Goal: Task Accomplishment & Management: Complete application form

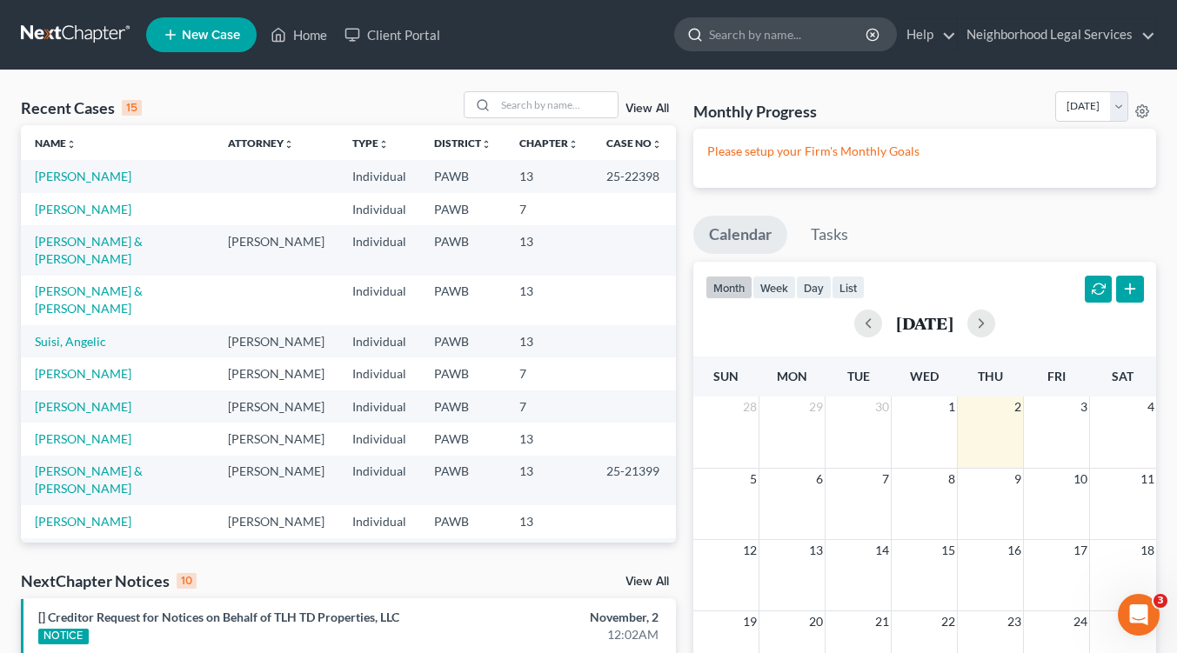
click at [738, 34] on input "search" at bounding box center [788, 34] width 159 height 32
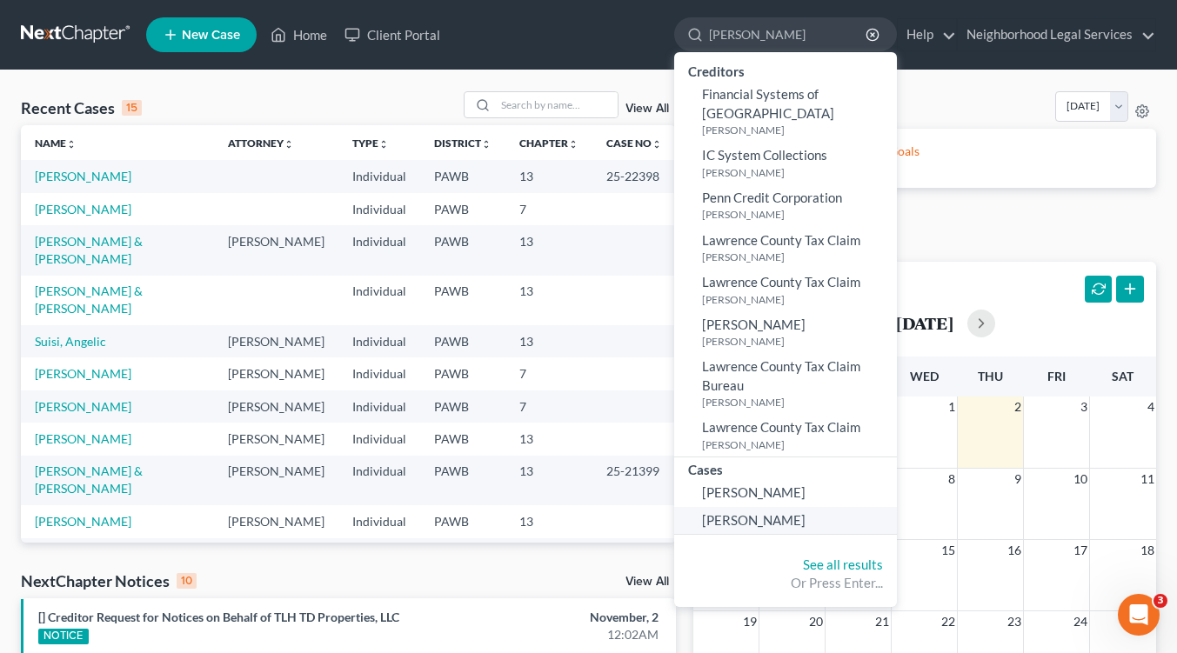
type input "[PERSON_NAME]"
click at [739, 512] on span "[PERSON_NAME]" at bounding box center [754, 520] width 104 height 16
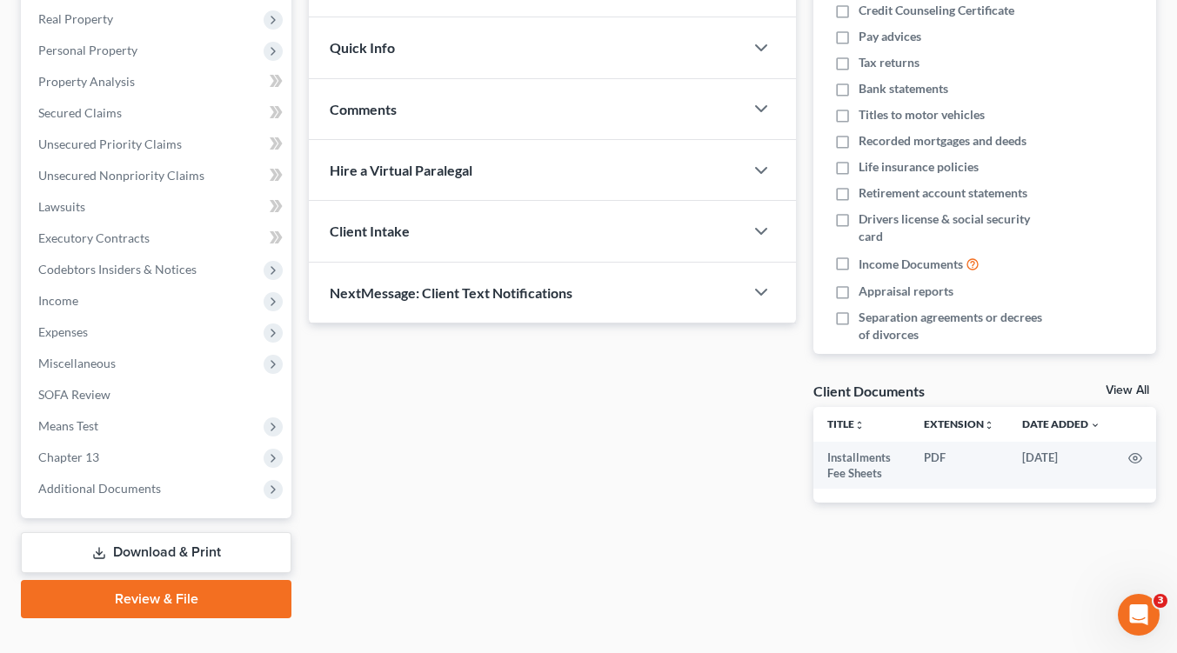
scroll to position [298, 0]
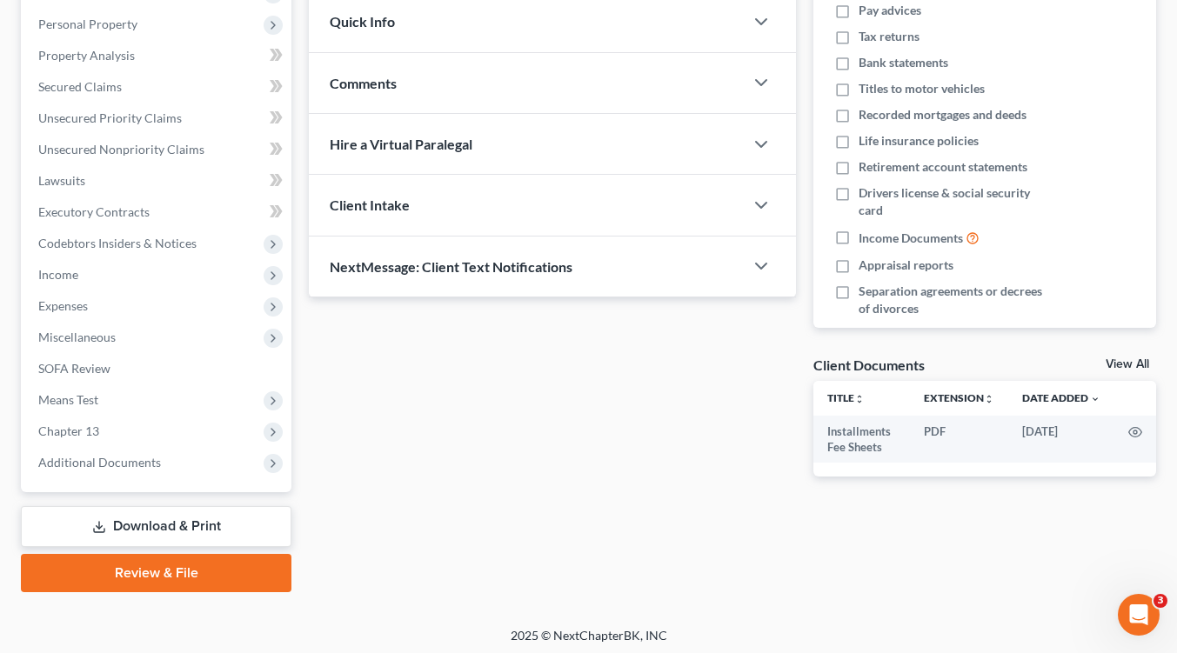
click at [163, 530] on link "Download & Print" at bounding box center [156, 526] width 271 height 41
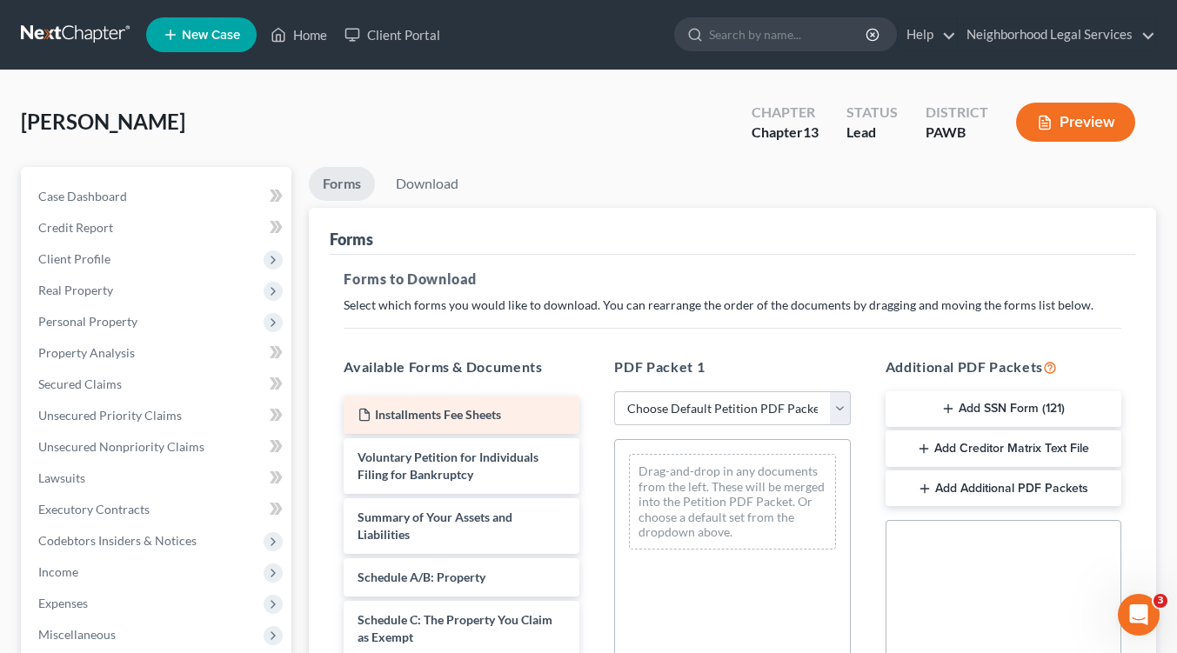
click at [485, 413] on span "Installments Fee Sheets" at bounding box center [438, 414] width 126 height 15
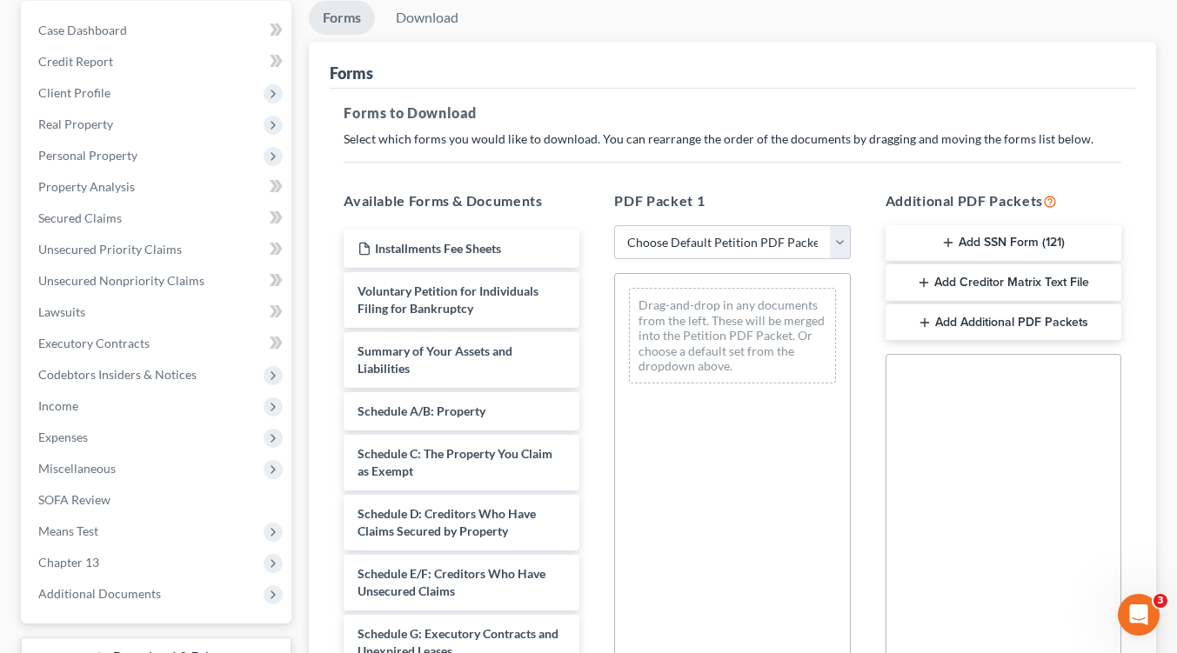
scroll to position [208, 0]
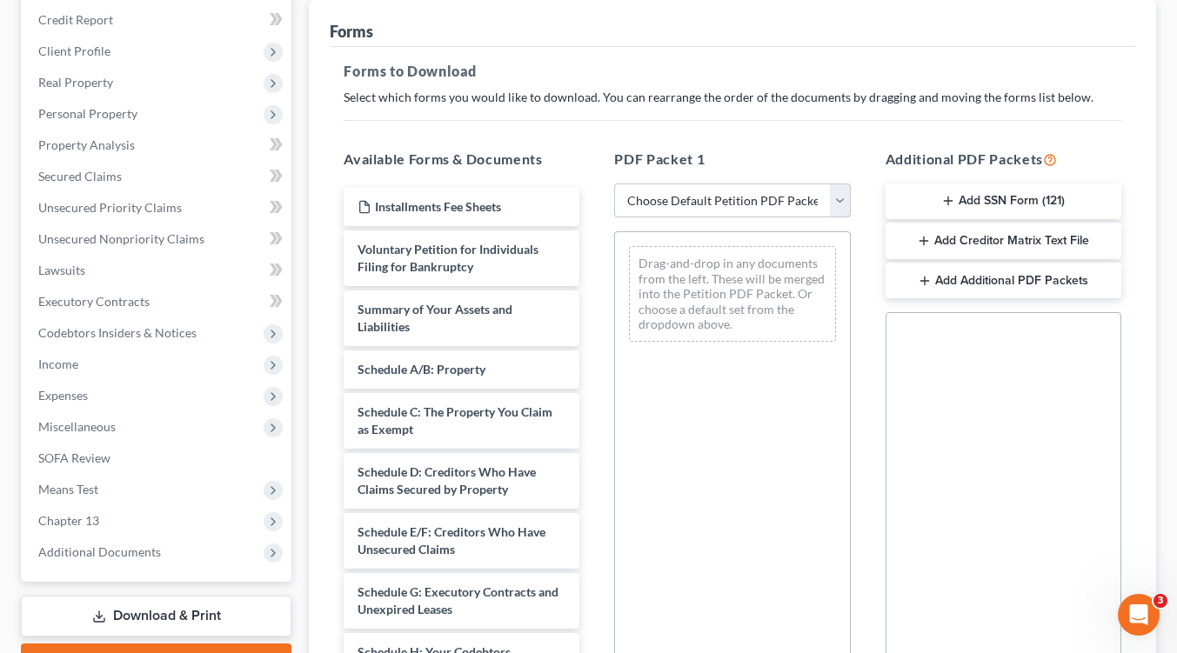
click at [839, 197] on select "Choose Default Petition PDF Packet Complete Bankruptcy Petition (all forms and …" at bounding box center [732, 201] width 236 height 35
select select "0"
click at [614, 184] on select "Choose Default Petition PDF Packet Complete Bankruptcy Petition (all forms and …" at bounding box center [732, 201] width 236 height 35
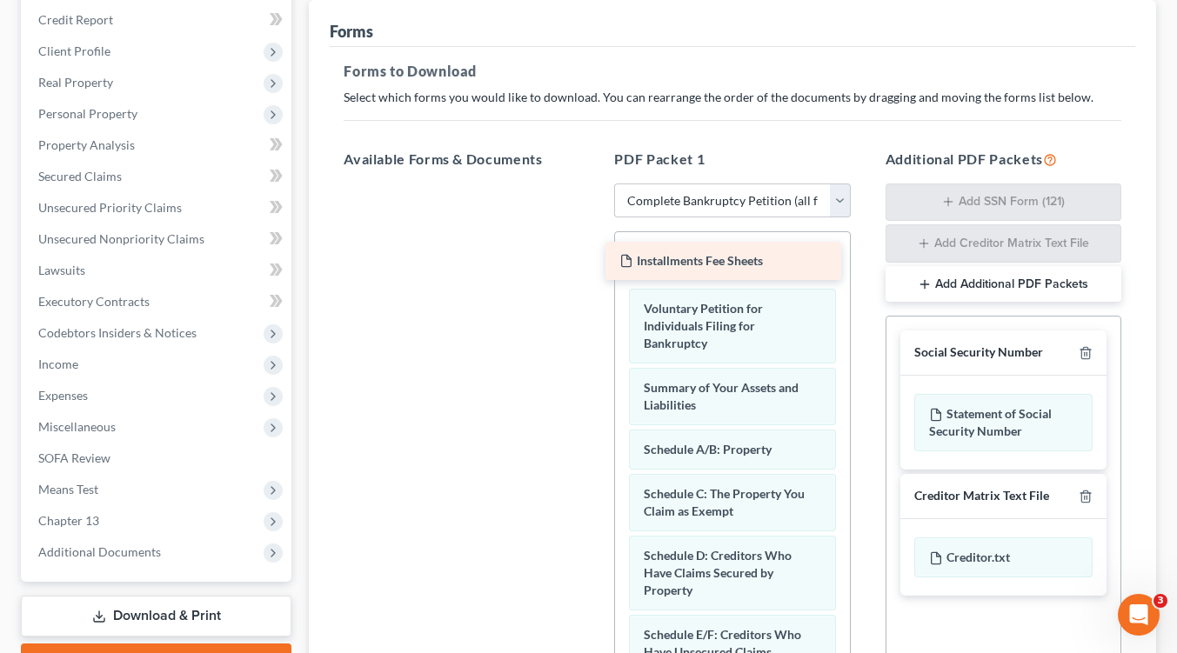
drag, startPoint x: 496, startPoint y: 207, endPoint x: 758, endPoint y: 262, distance: 267.5
click at [593, 184] on div "Installments Fee Sheets Installments Fee Sheets" at bounding box center [462, 184] width 264 height 0
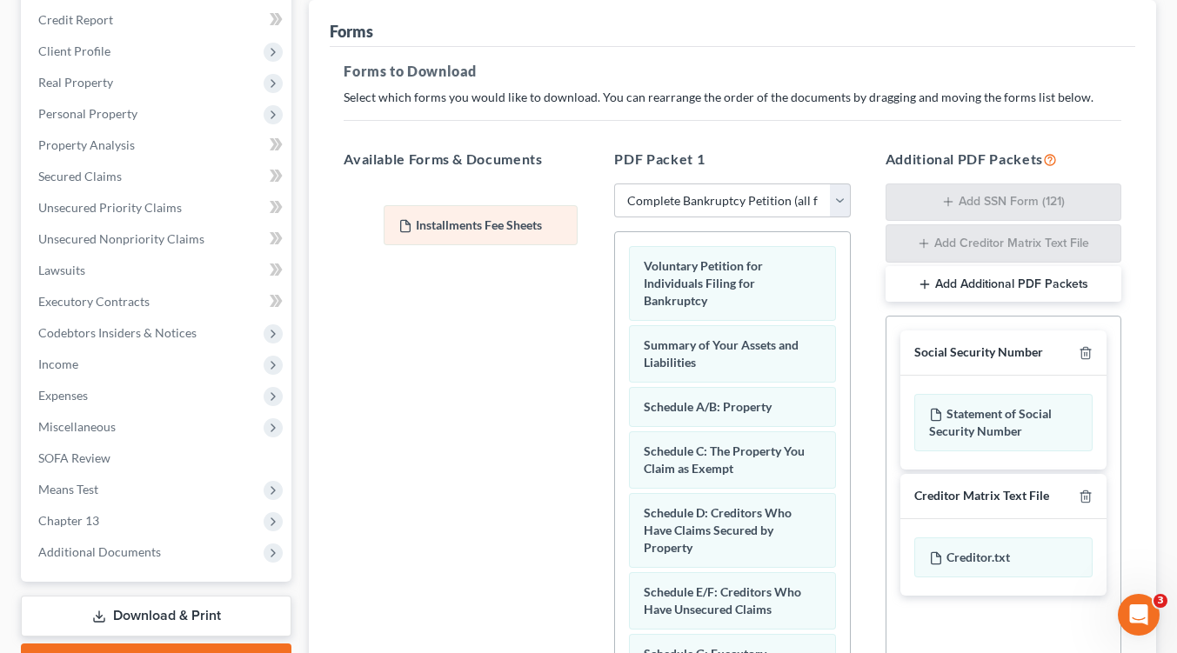
drag, startPoint x: 731, startPoint y: 267, endPoint x: 491, endPoint y: 226, distance: 243.6
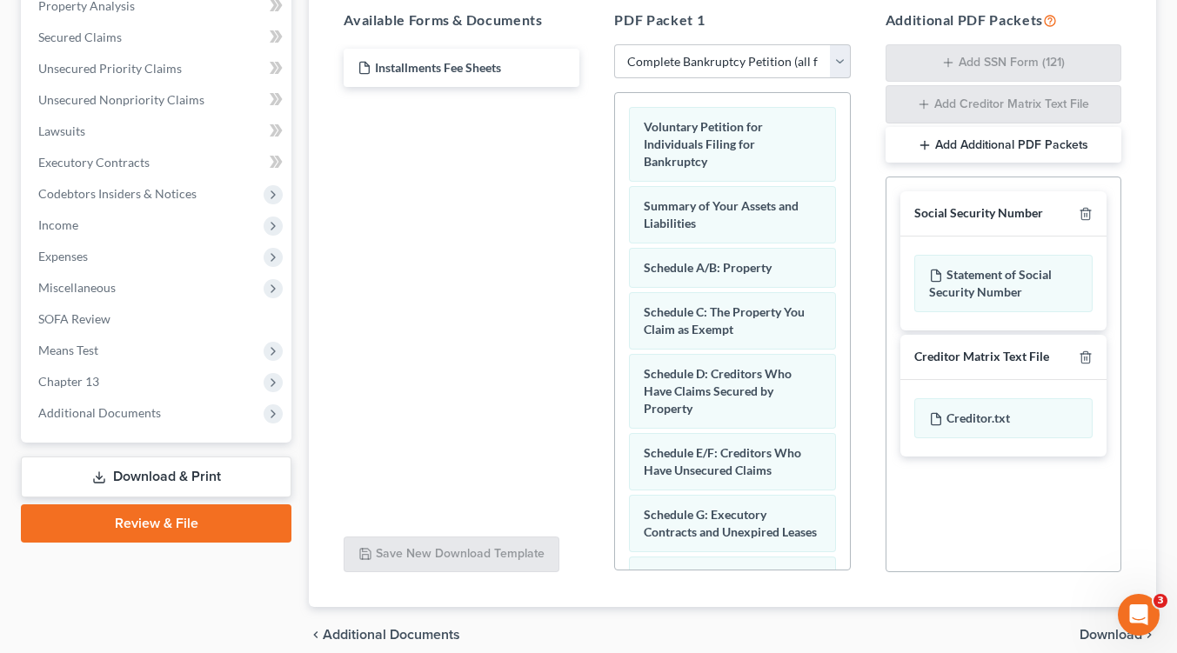
scroll to position [422, 0]
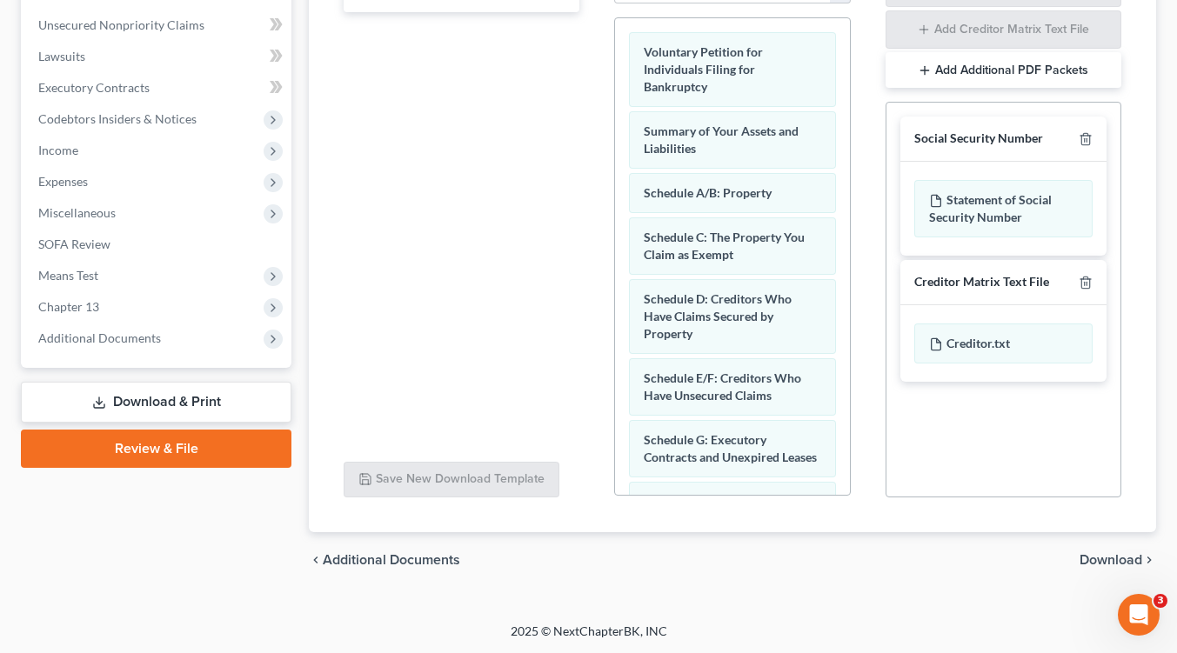
click at [1124, 553] on span "Download" at bounding box center [1111, 560] width 63 height 14
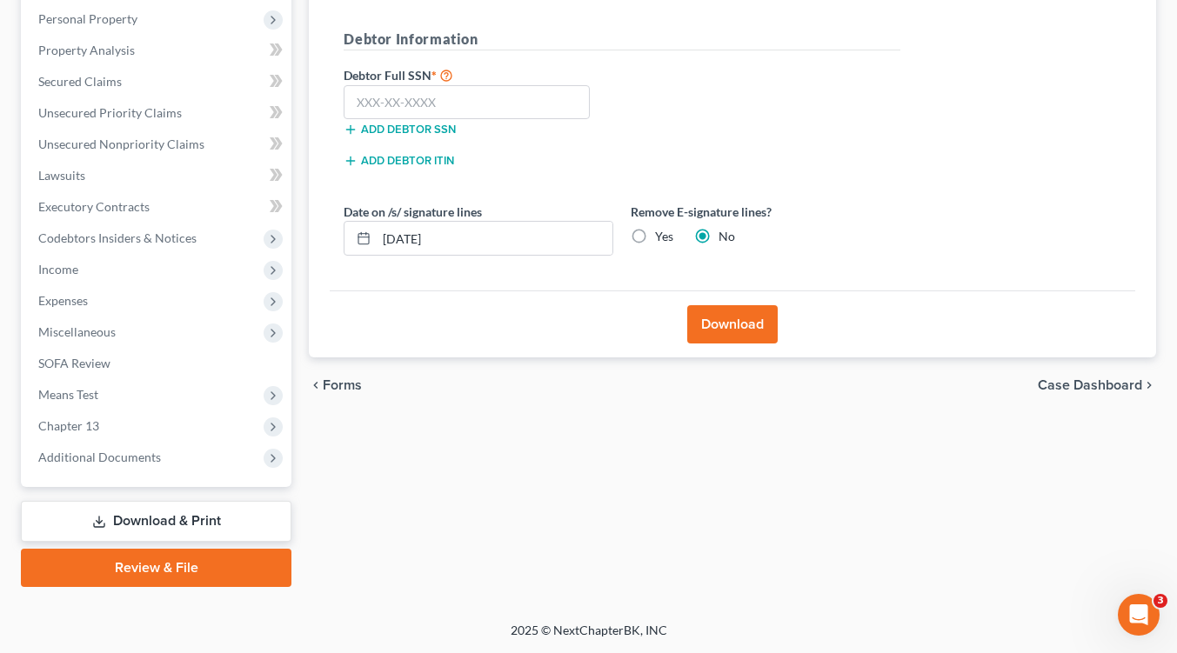
scroll to position [301, 0]
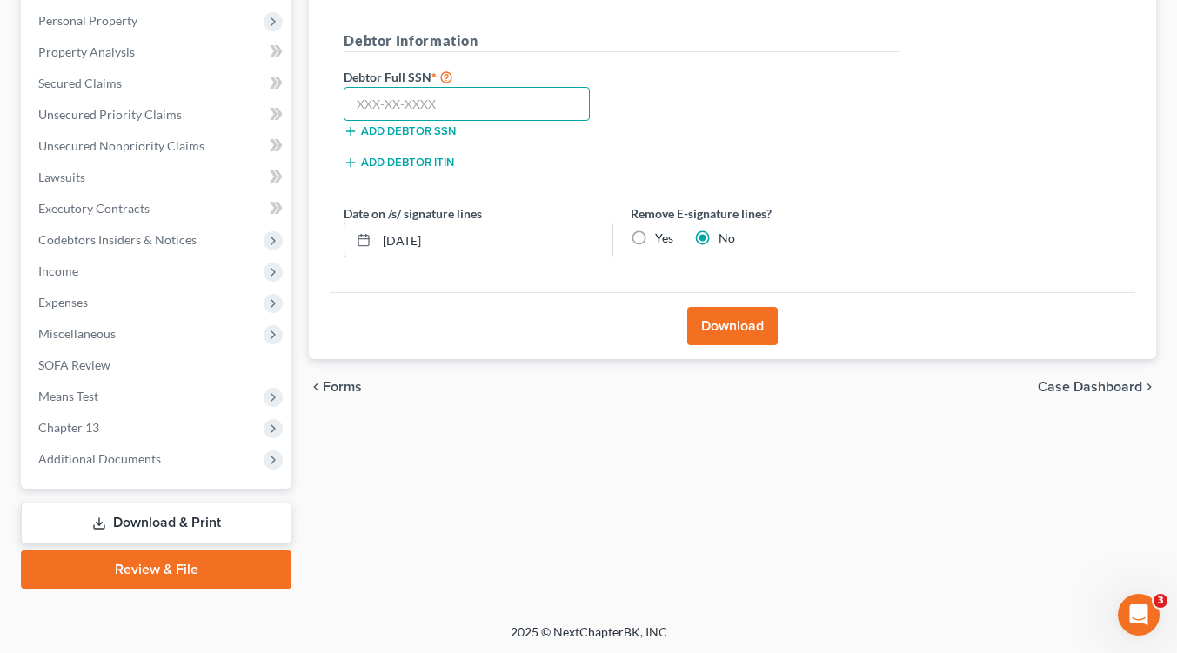
paste input "163-64-6444"
type input "163-64-6444"
click at [731, 325] on button "Download" at bounding box center [732, 326] width 90 height 38
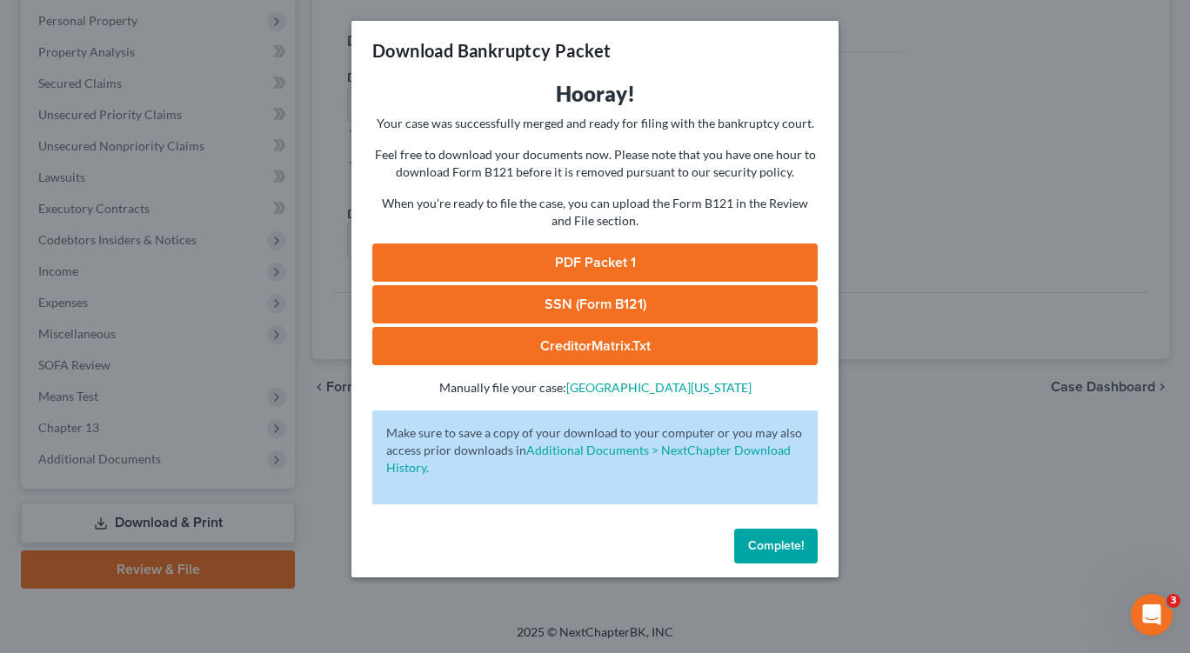
click at [595, 261] on link "PDF Packet 1" at bounding box center [594, 263] width 445 height 38
click at [782, 548] on span "Complete!" at bounding box center [776, 546] width 56 height 15
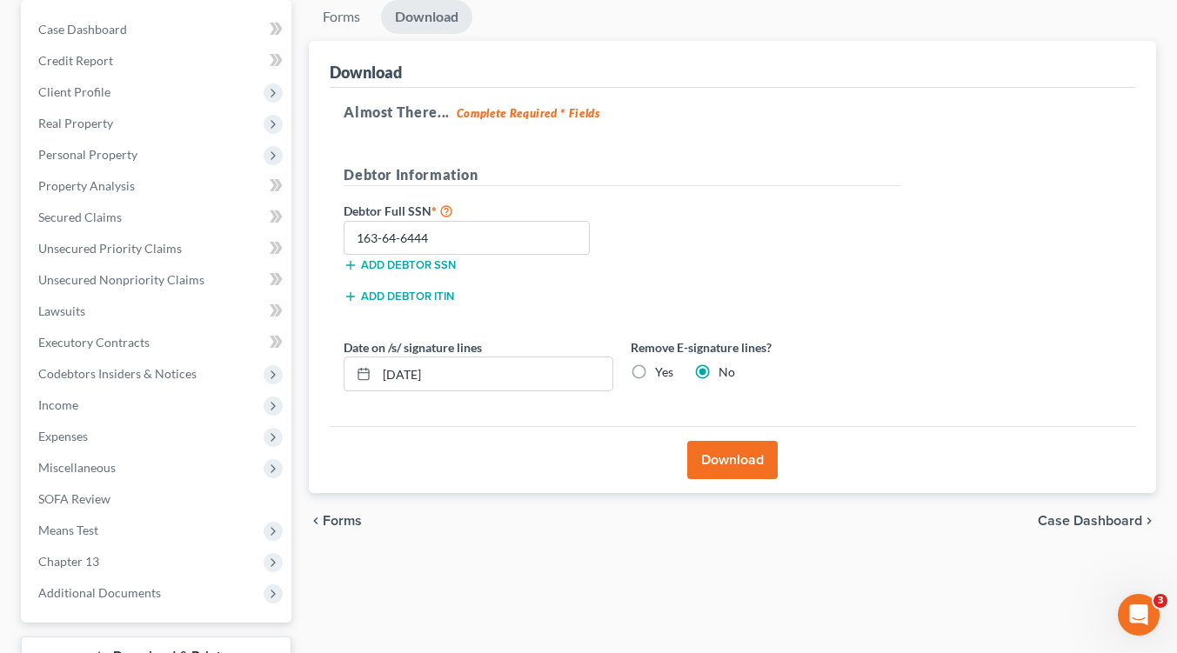
scroll to position [162, 0]
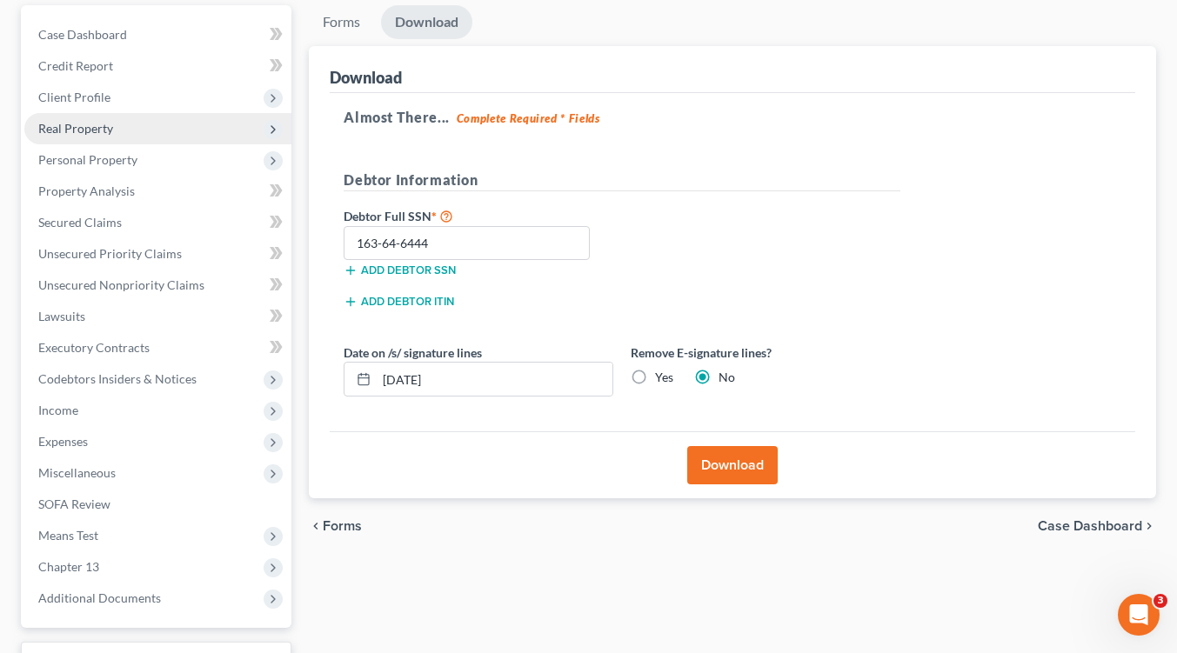
click at [151, 124] on span "Real Property" at bounding box center [157, 128] width 267 height 31
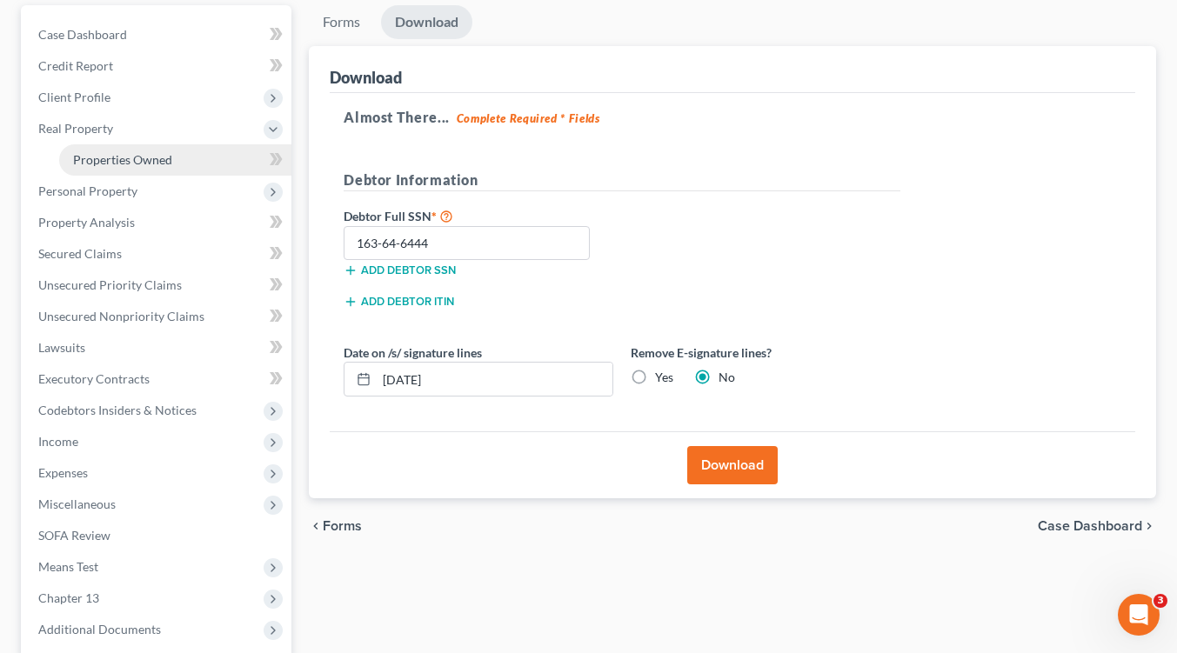
click at [147, 157] on span "Properties Owned" at bounding box center [122, 159] width 99 height 15
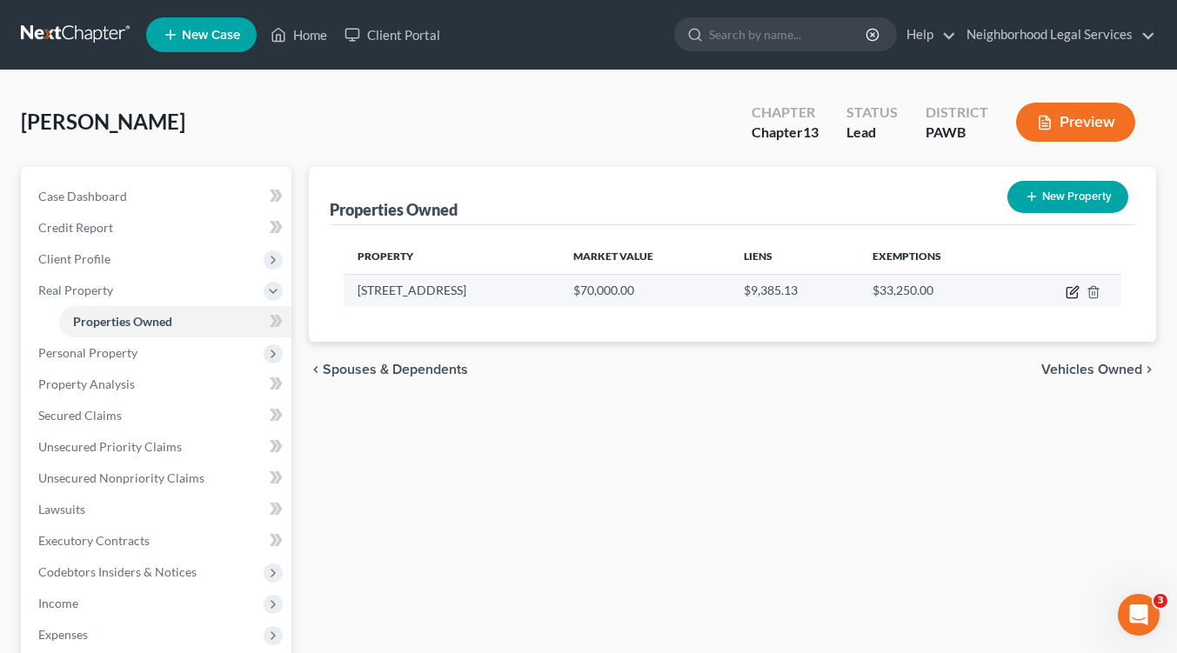
click at [1073, 291] on icon "button" at bounding box center [1073, 292] width 14 height 14
select select "39"
select select "0"
select select "7"
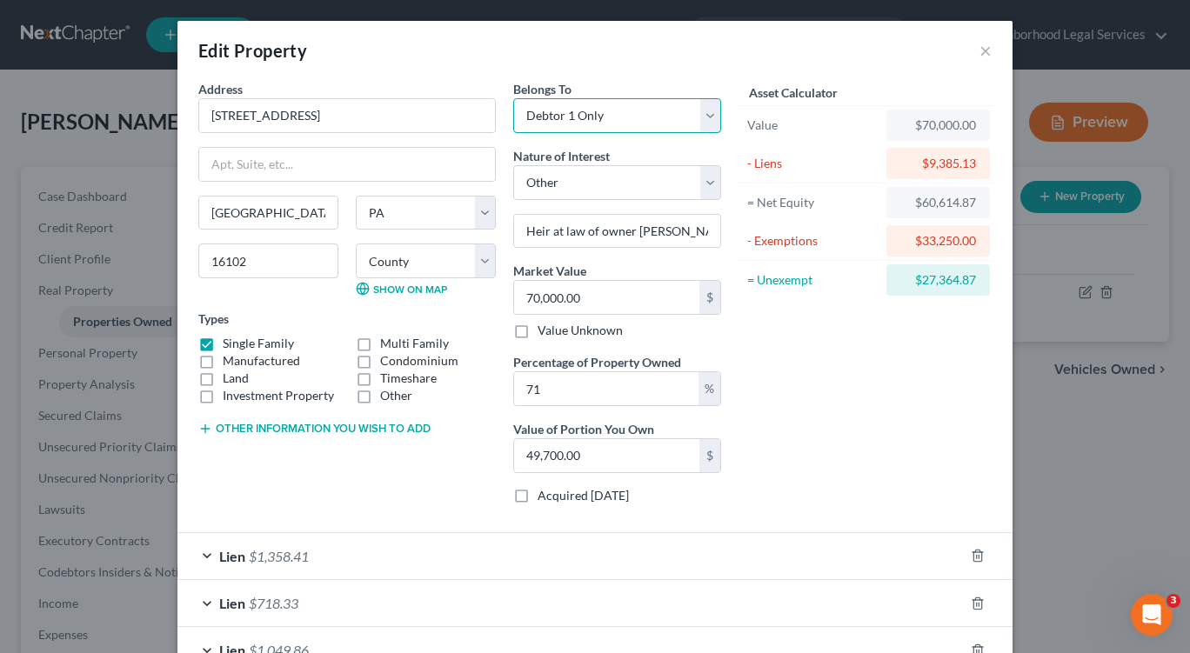
click at [704, 113] on select "Select Debtor 1 Only Debtor 2 Only Debtor 1 And Debtor 2 Only At Least One Of T…" at bounding box center [617, 115] width 208 height 35
select select "3"
click at [513, 98] on select "Select Debtor 1 Only Debtor 2 Only Debtor 1 And Debtor 2 Only At Least One Of T…" at bounding box center [617, 115] width 208 height 35
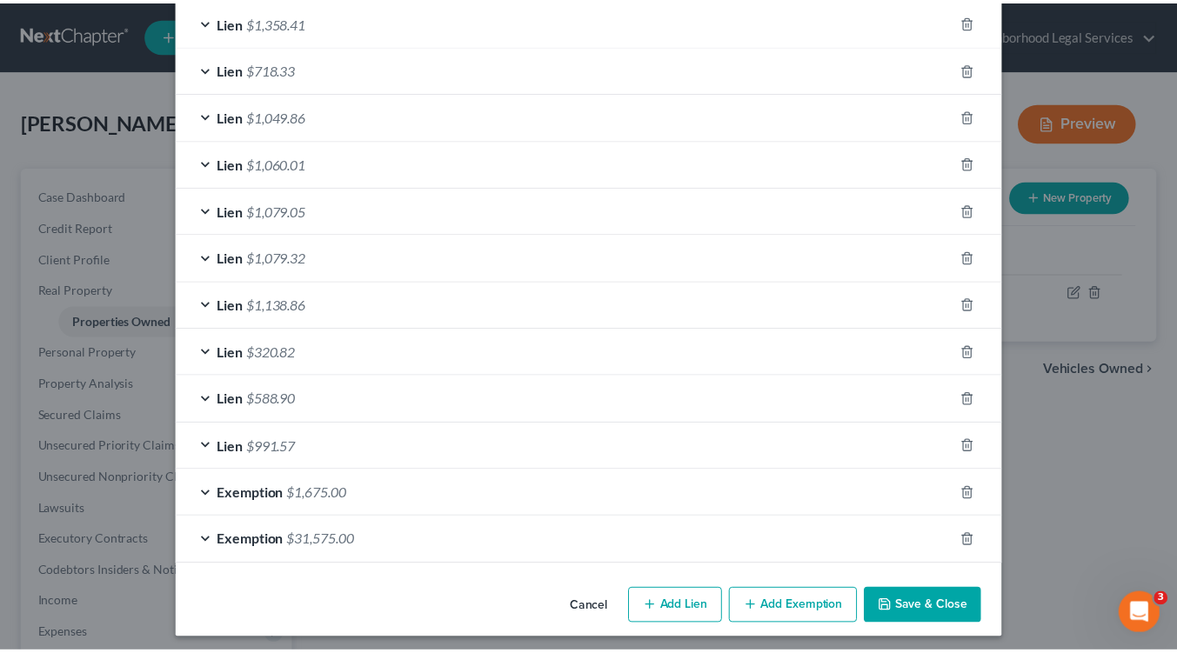
scroll to position [542, 0]
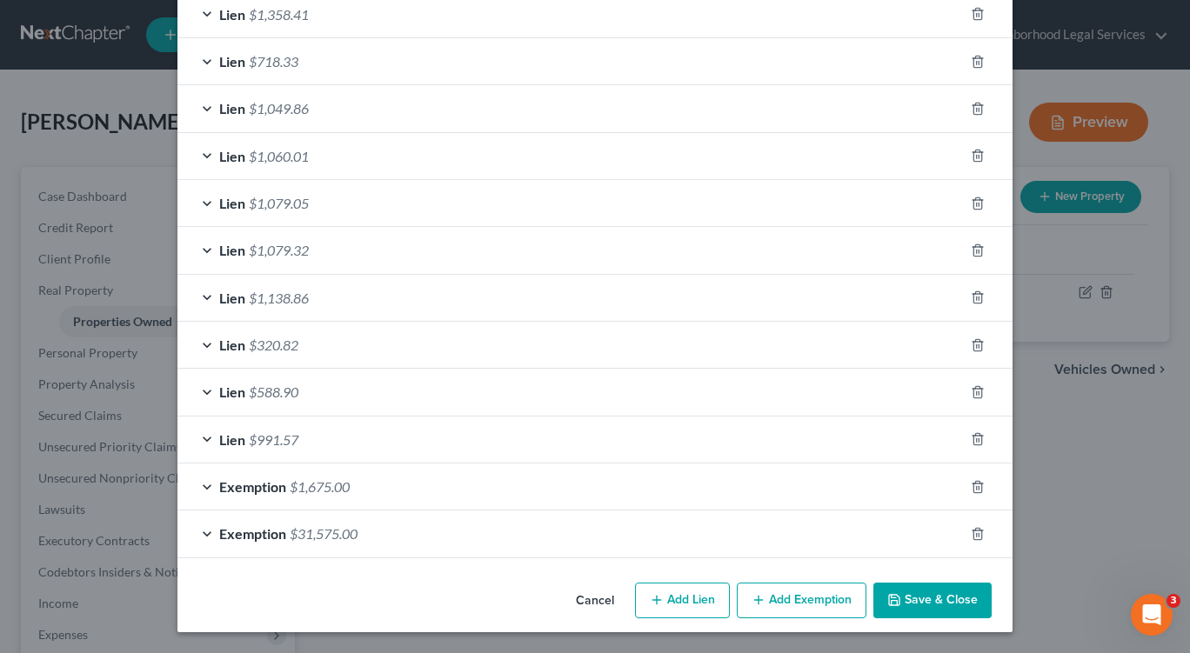
click at [935, 600] on button "Save & Close" at bounding box center [932, 601] width 118 height 37
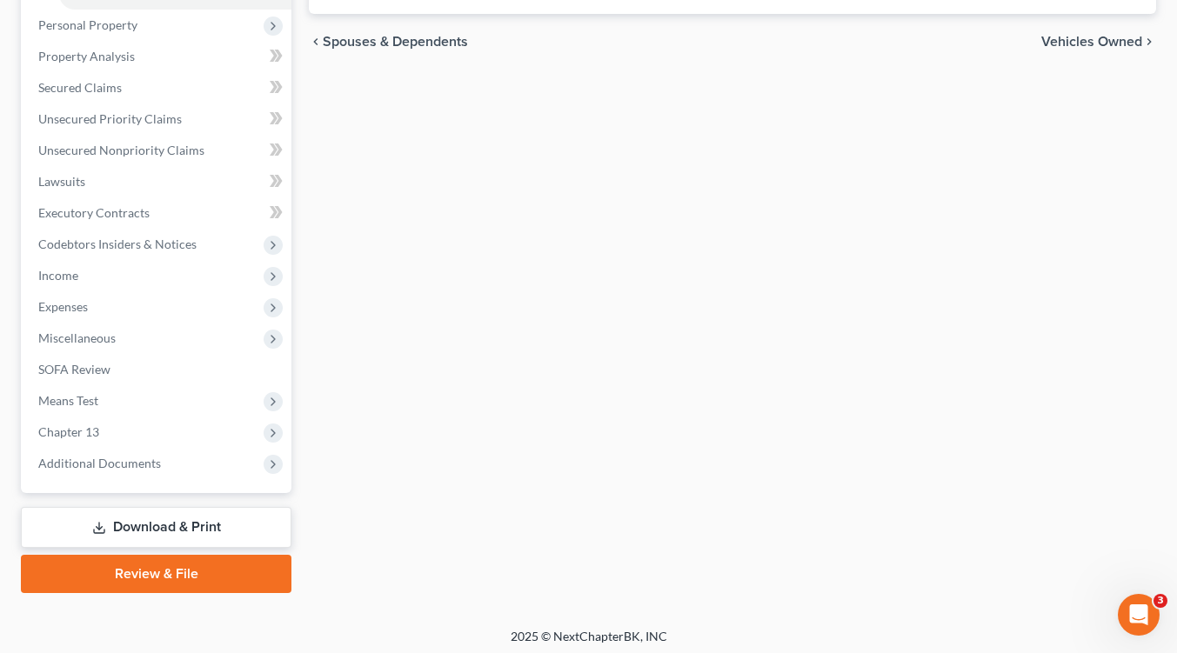
scroll to position [332, 0]
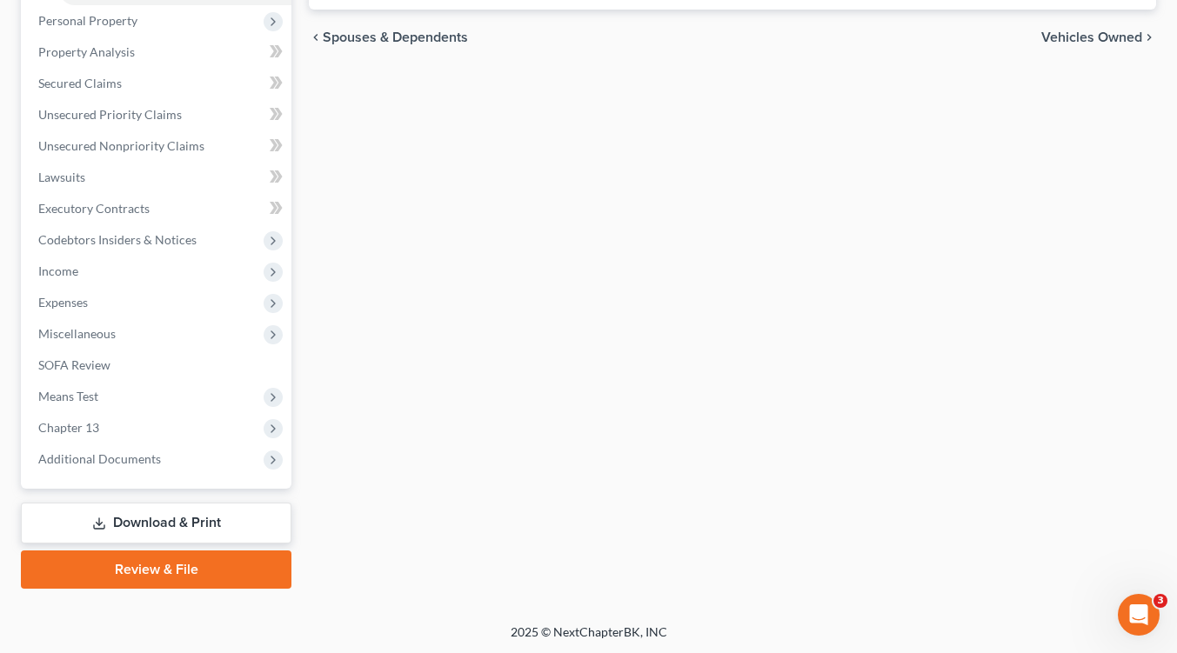
click at [162, 522] on link "Download & Print" at bounding box center [156, 523] width 271 height 41
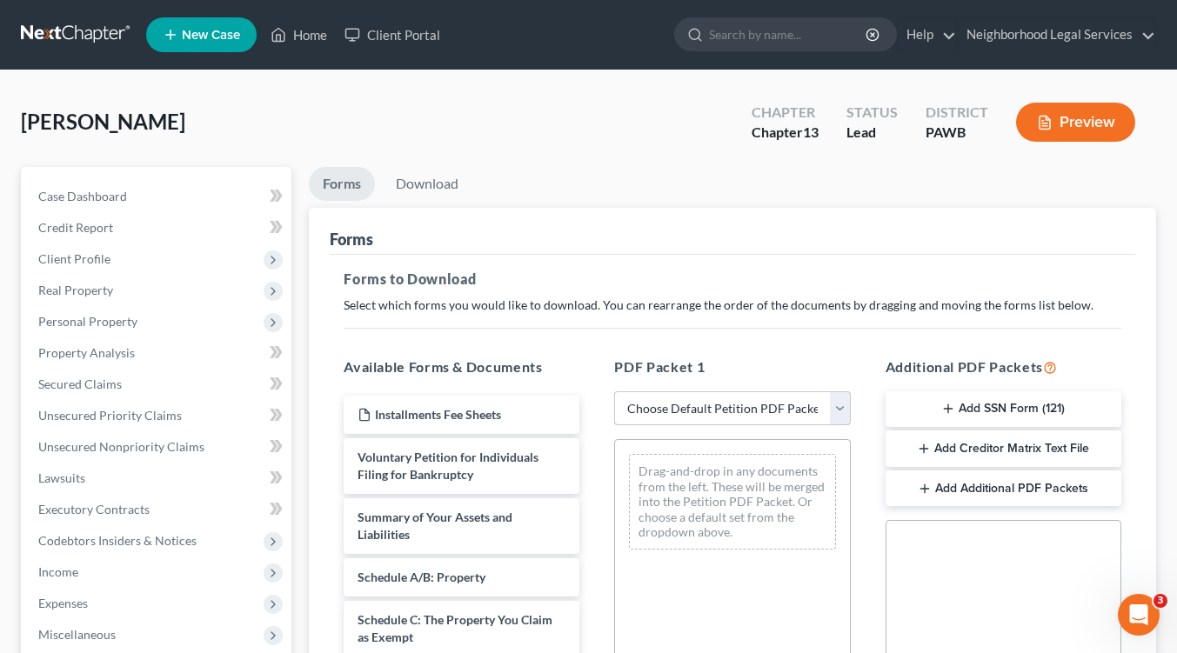
click at [840, 405] on select "Choose Default Petition PDF Packet Complete Bankruptcy Petition (all forms and …" at bounding box center [732, 408] width 236 height 35
select select "0"
click at [614, 391] on select "Choose Default Petition PDF Packet Complete Bankruptcy Petition (all forms and …" at bounding box center [732, 408] width 236 height 35
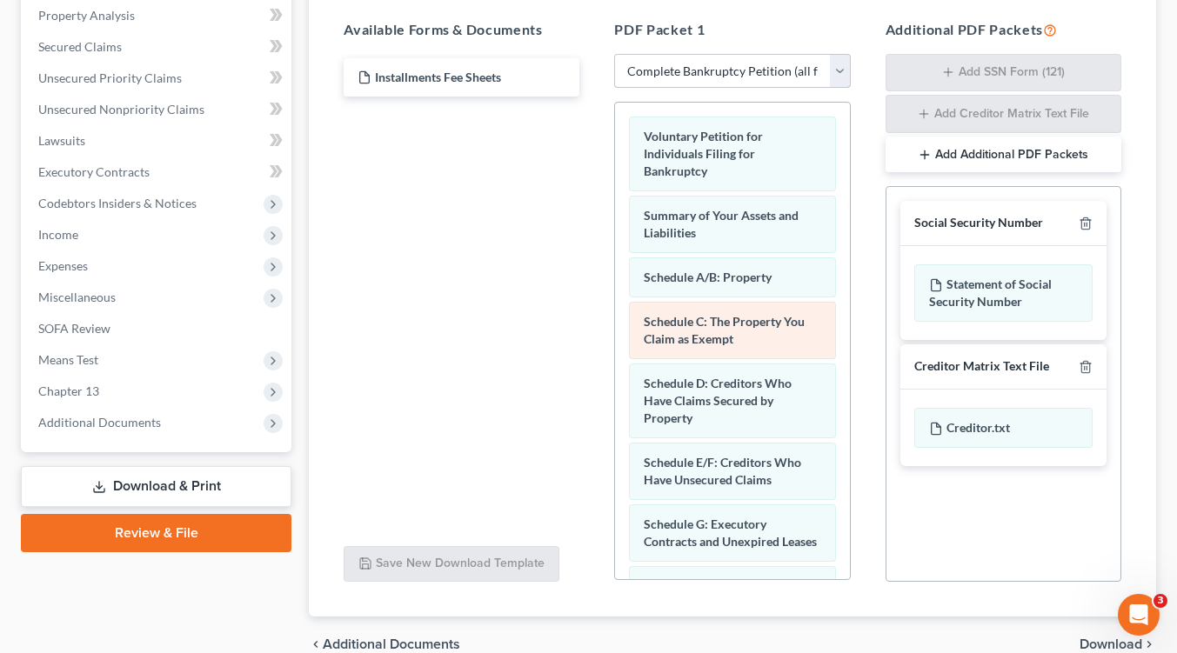
scroll to position [336, 0]
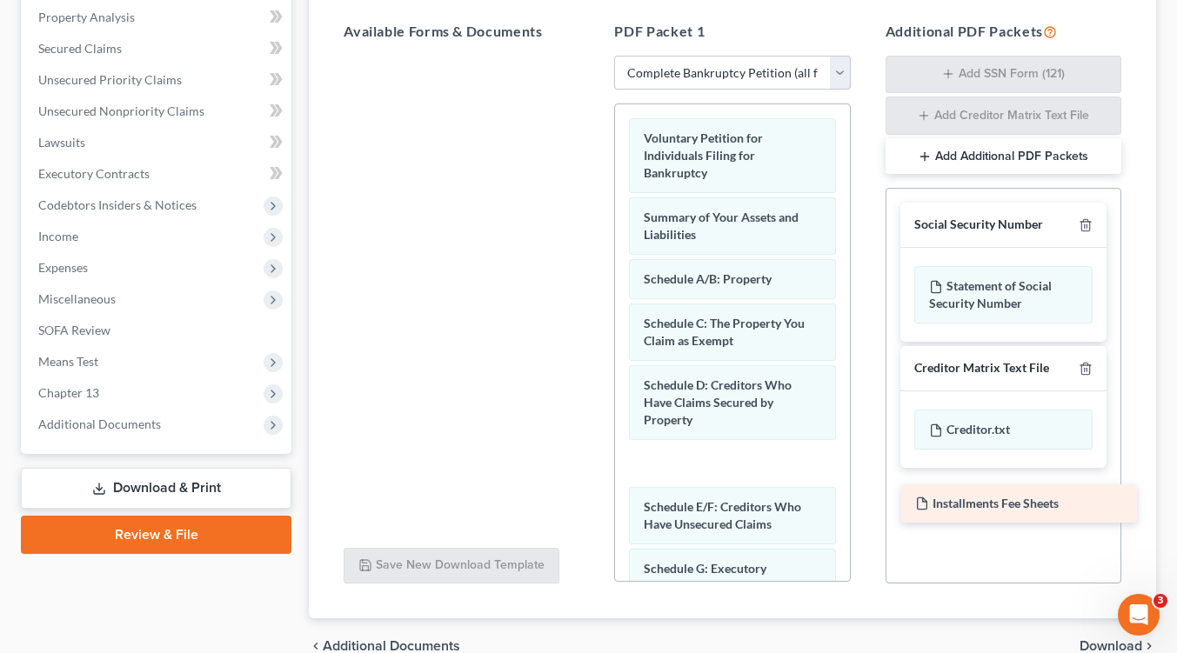
drag, startPoint x: 445, startPoint y: 87, endPoint x: 1002, endPoint y: 512, distance: 701.4
click at [593, 56] on div "Installments Fee Sheets Installments Fee Sheets" at bounding box center [462, 56] width 264 height 0
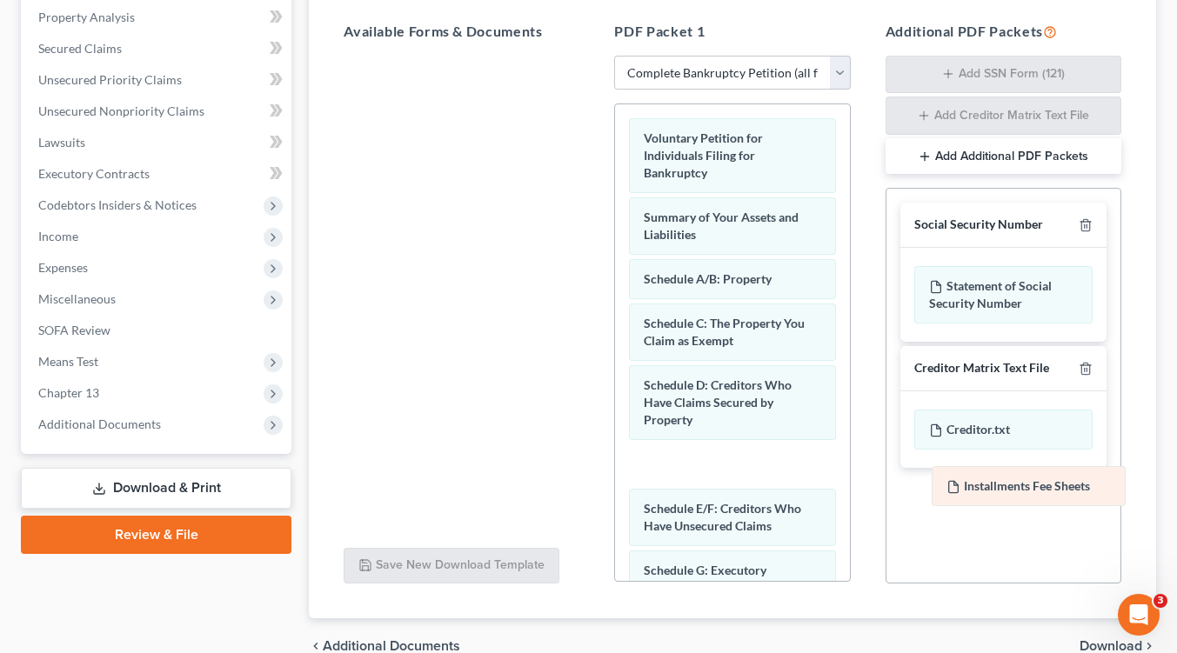
drag, startPoint x: 733, startPoint y: 464, endPoint x: 1035, endPoint y: 487, distance: 302.8
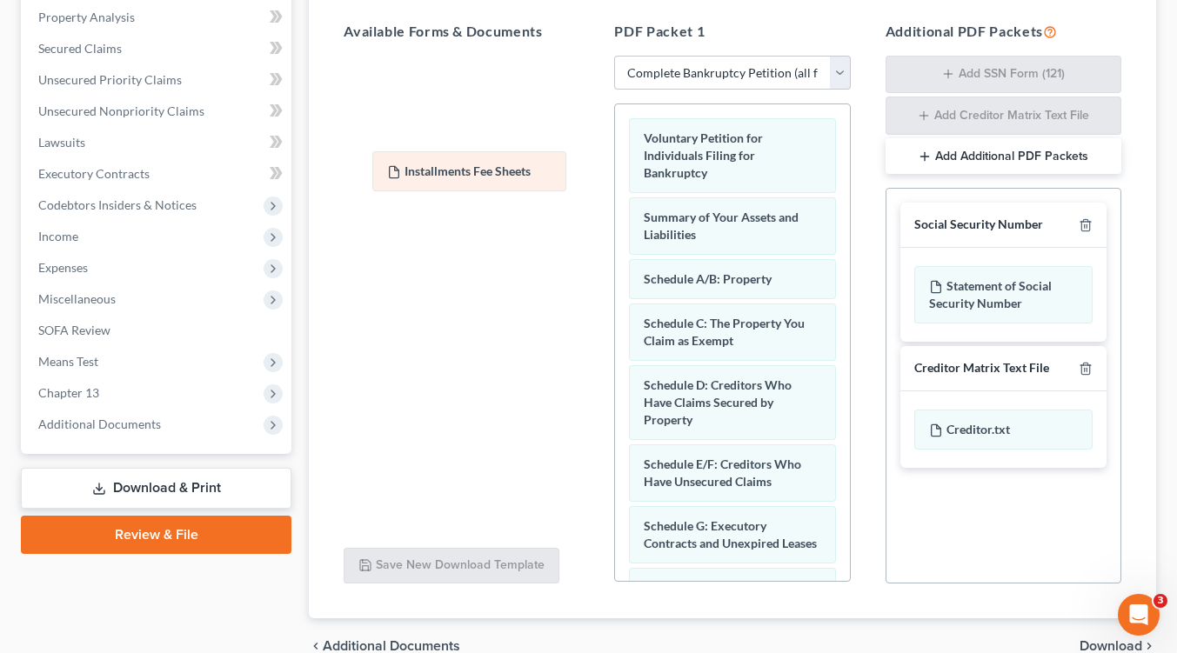
drag, startPoint x: 755, startPoint y: 463, endPoint x: 487, endPoint y: 129, distance: 428.3
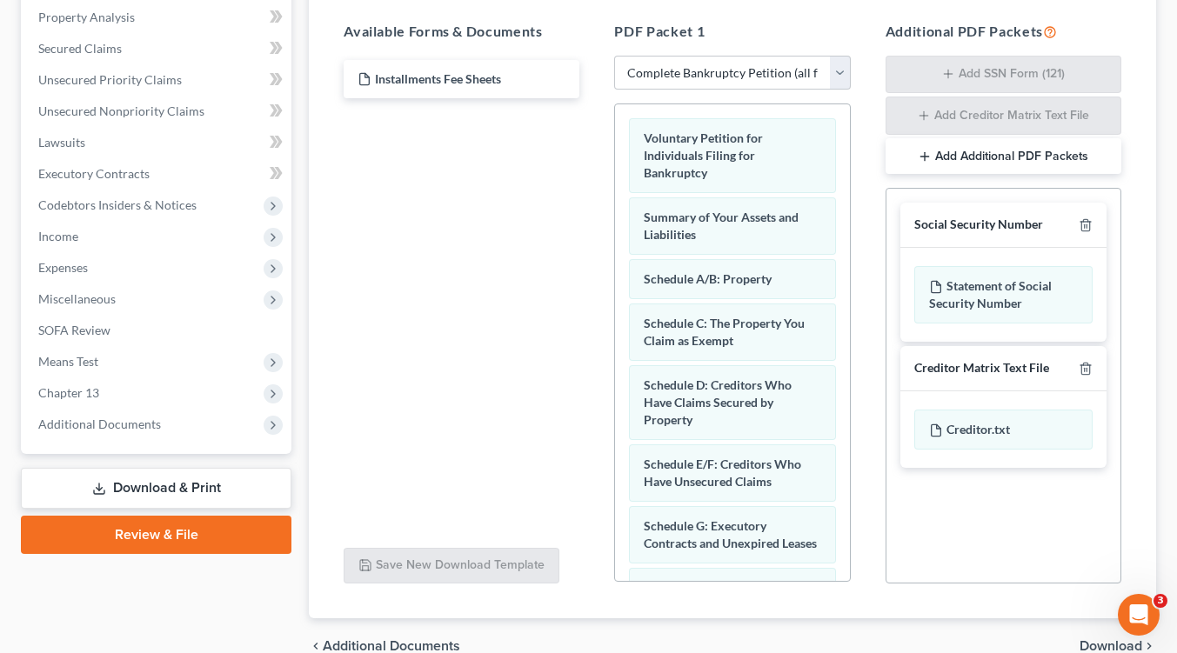
scroll to position [422, 0]
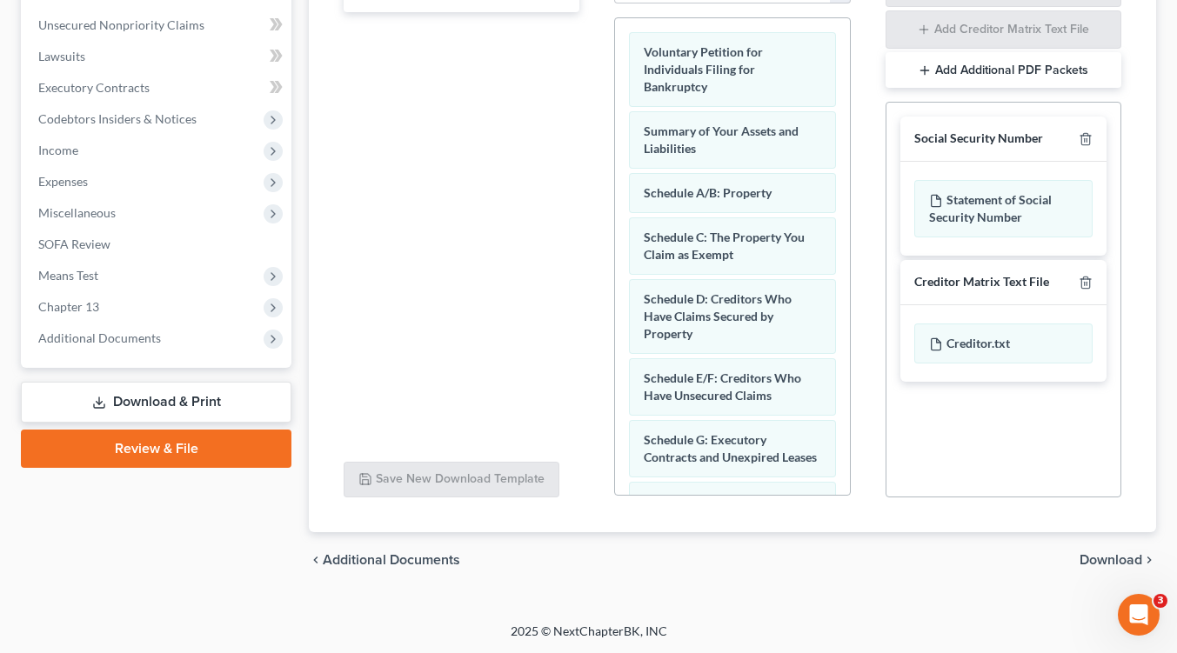
click at [1109, 560] on span "Download" at bounding box center [1111, 560] width 63 height 14
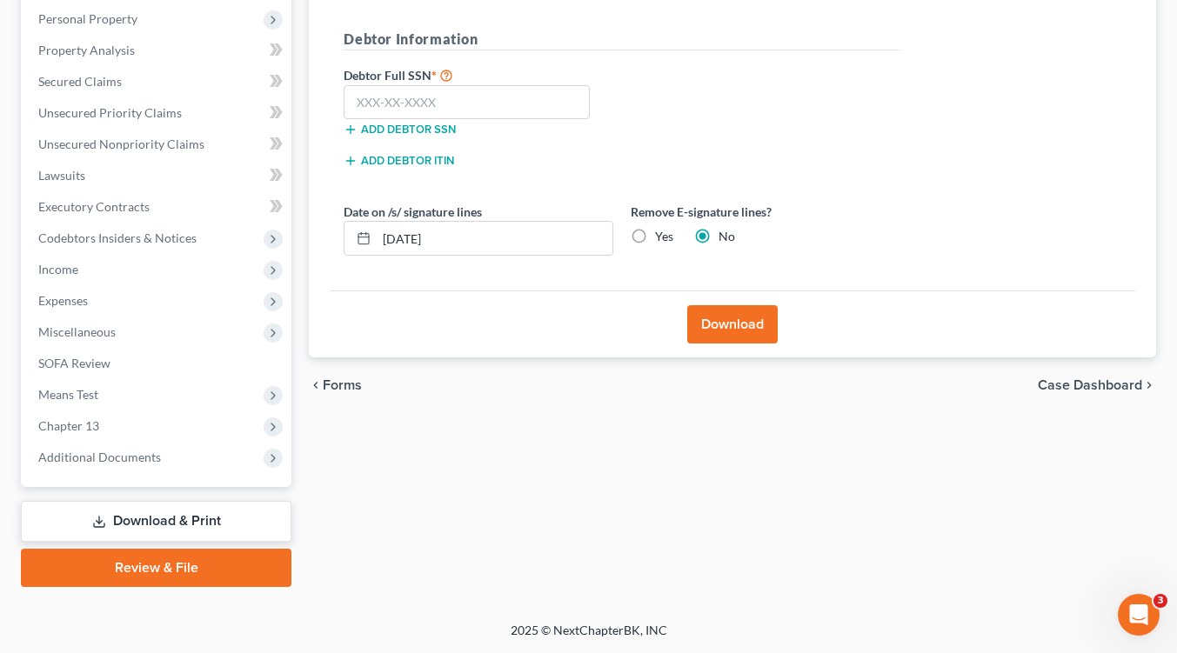
scroll to position [301, 0]
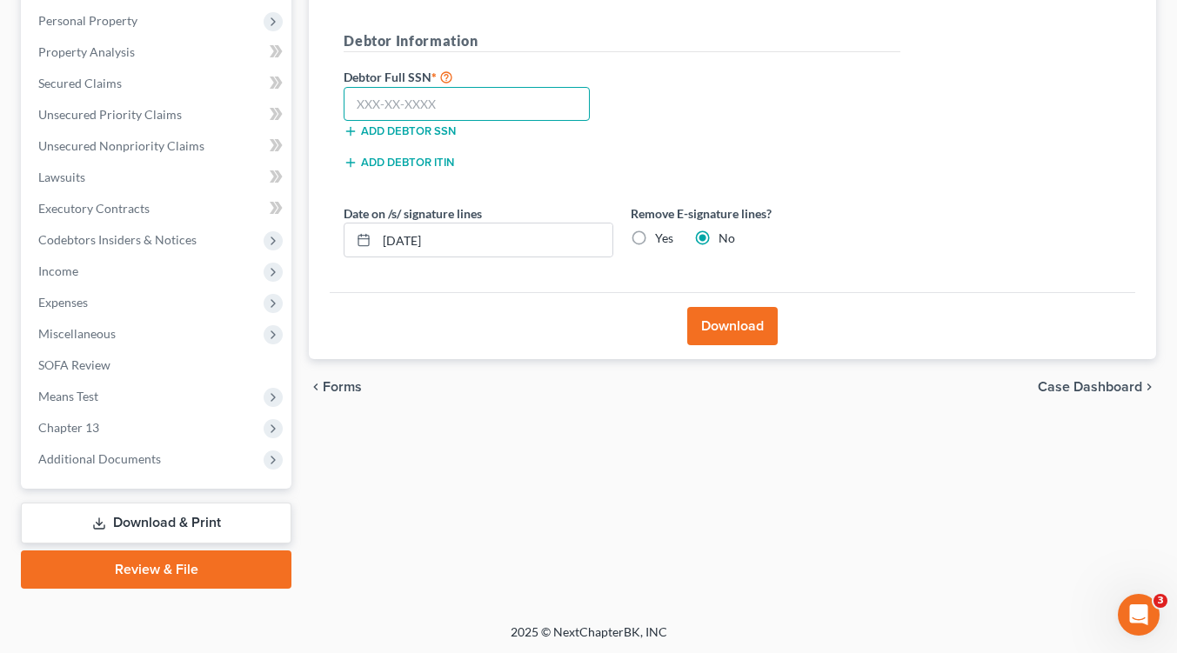
paste input "163-64-6444"
type input "163-64-6444"
click at [719, 326] on button "Download" at bounding box center [732, 326] width 90 height 38
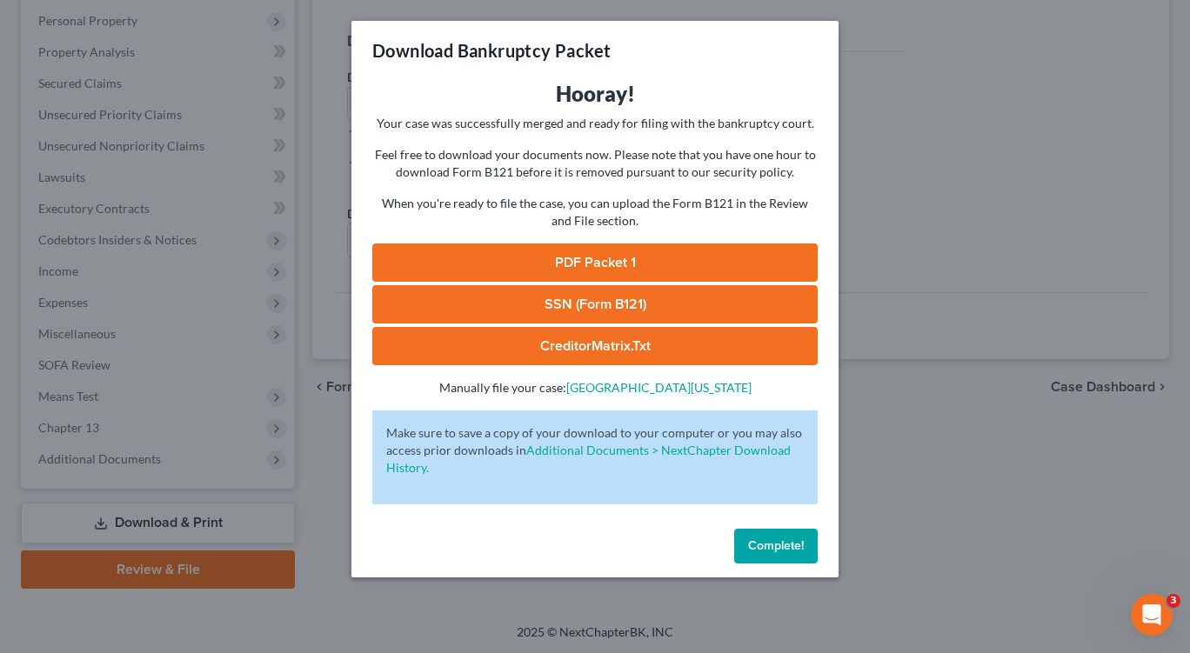
click at [604, 259] on link "PDF Packet 1" at bounding box center [594, 263] width 445 height 38
click at [752, 555] on button "Complete!" at bounding box center [776, 546] width 84 height 35
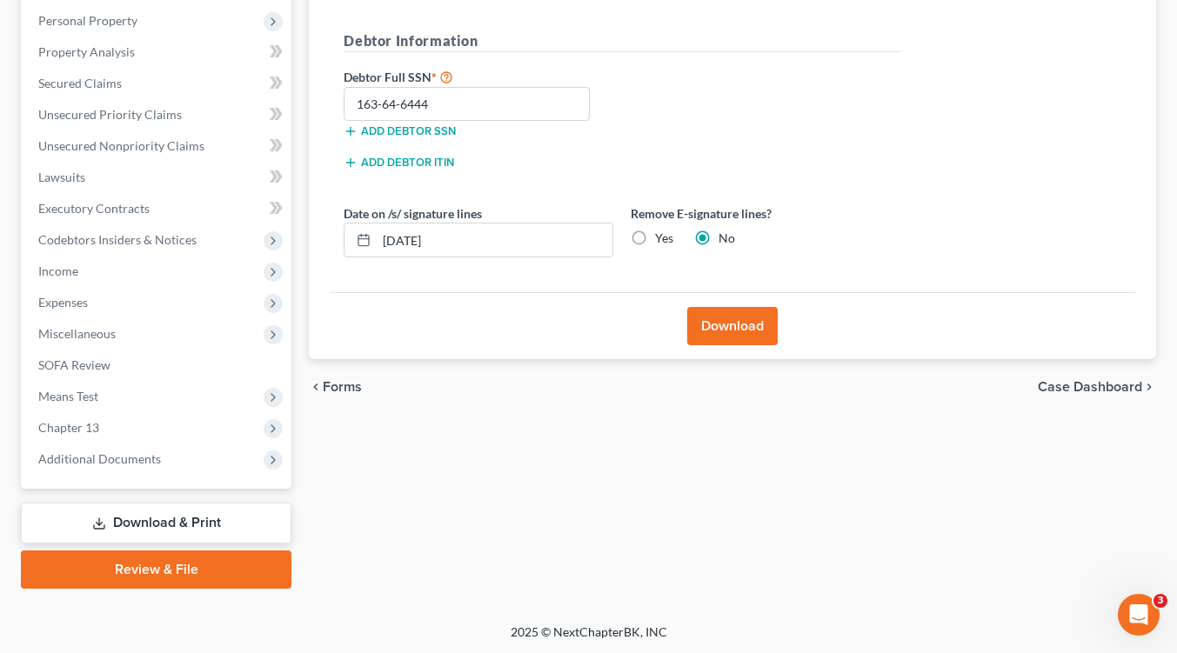
click at [151, 523] on link "Download & Print" at bounding box center [156, 523] width 271 height 41
click at [152, 523] on link "Download & Print" at bounding box center [156, 523] width 271 height 41
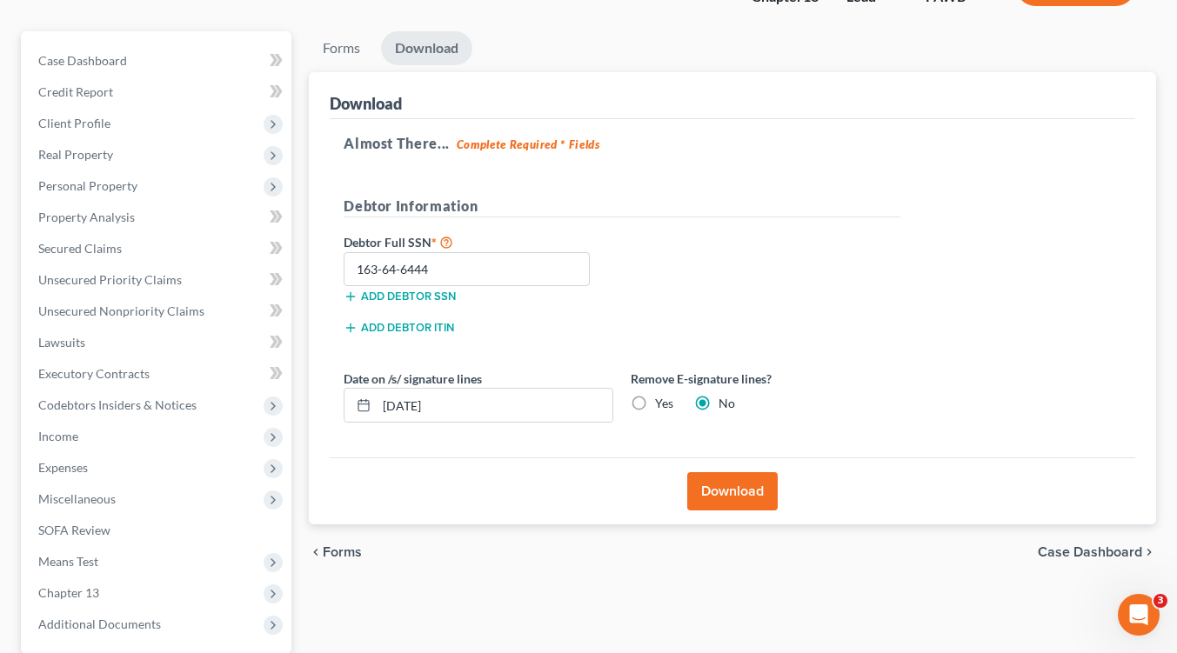
scroll to position [0, 0]
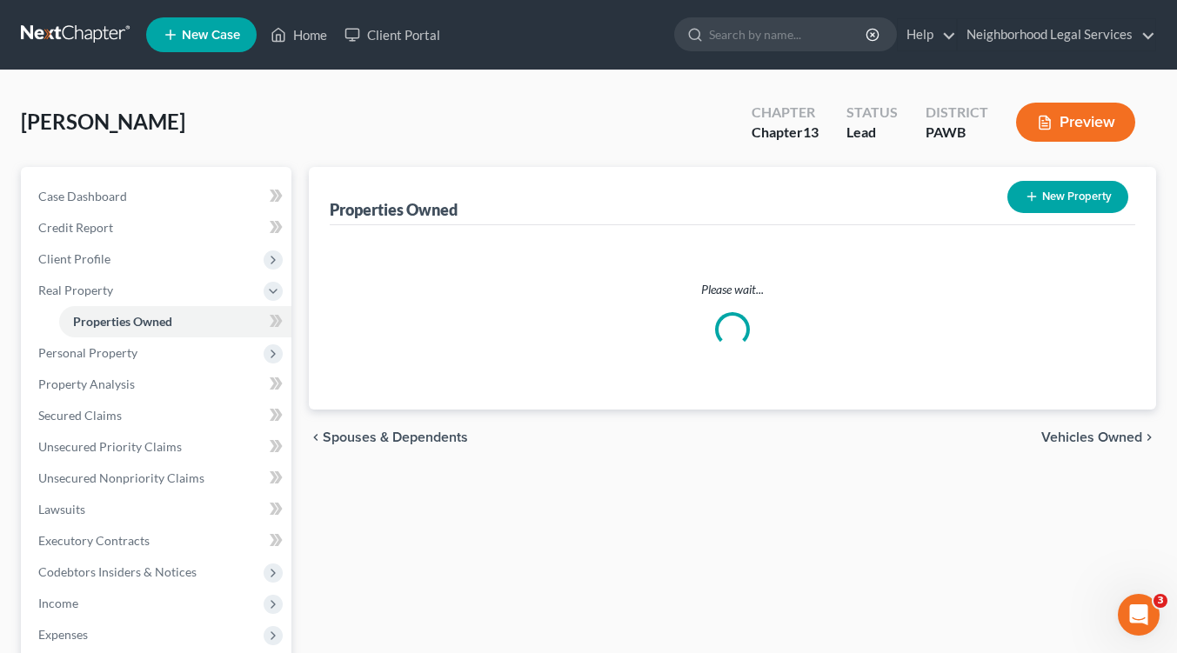
scroll to position [301, 0]
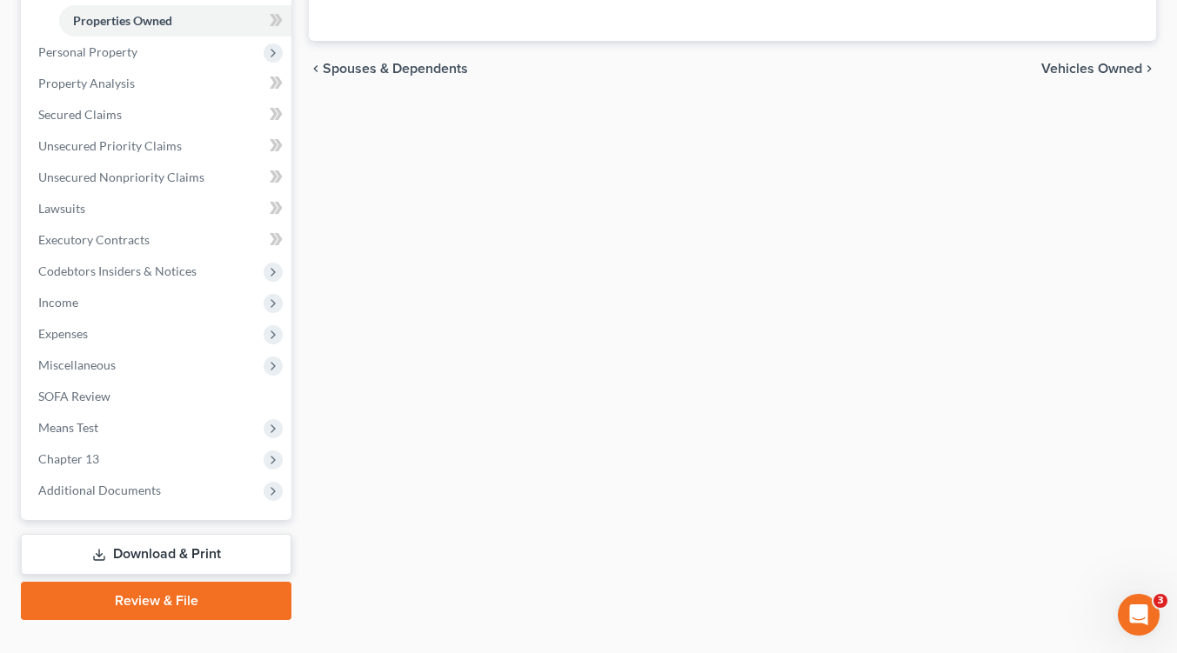
click at [139, 552] on link "Download & Print" at bounding box center [156, 554] width 271 height 41
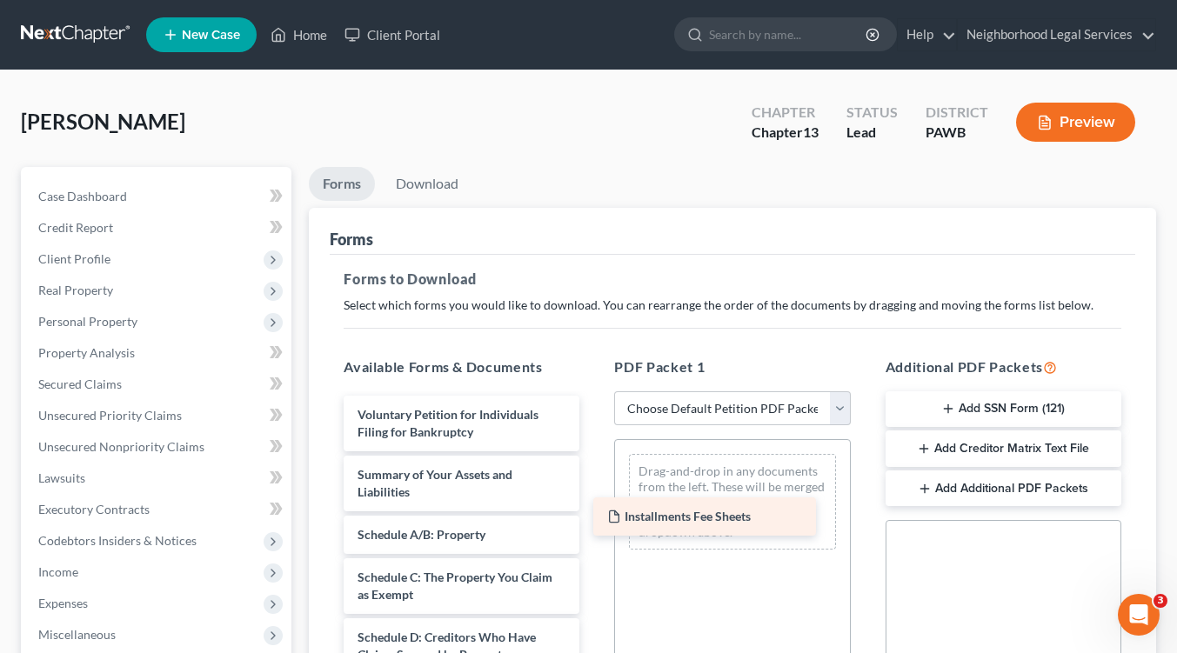
drag, startPoint x: 451, startPoint y: 409, endPoint x: 709, endPoint y: 497, distance: 272.9
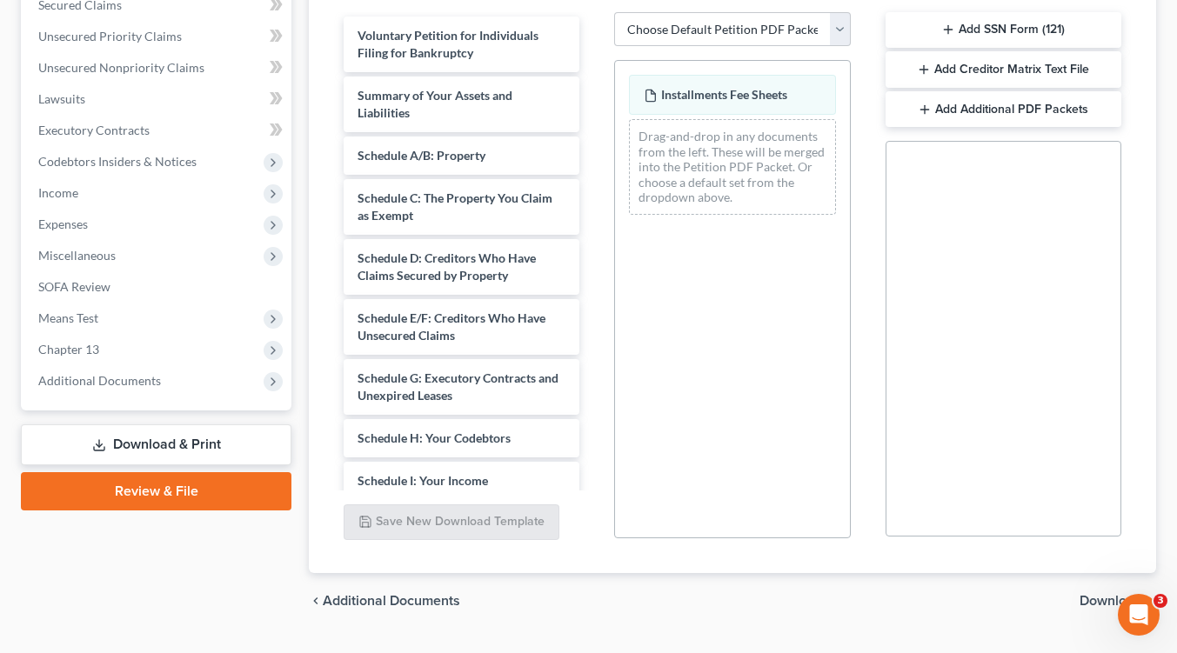
scroll to position [420, 0]
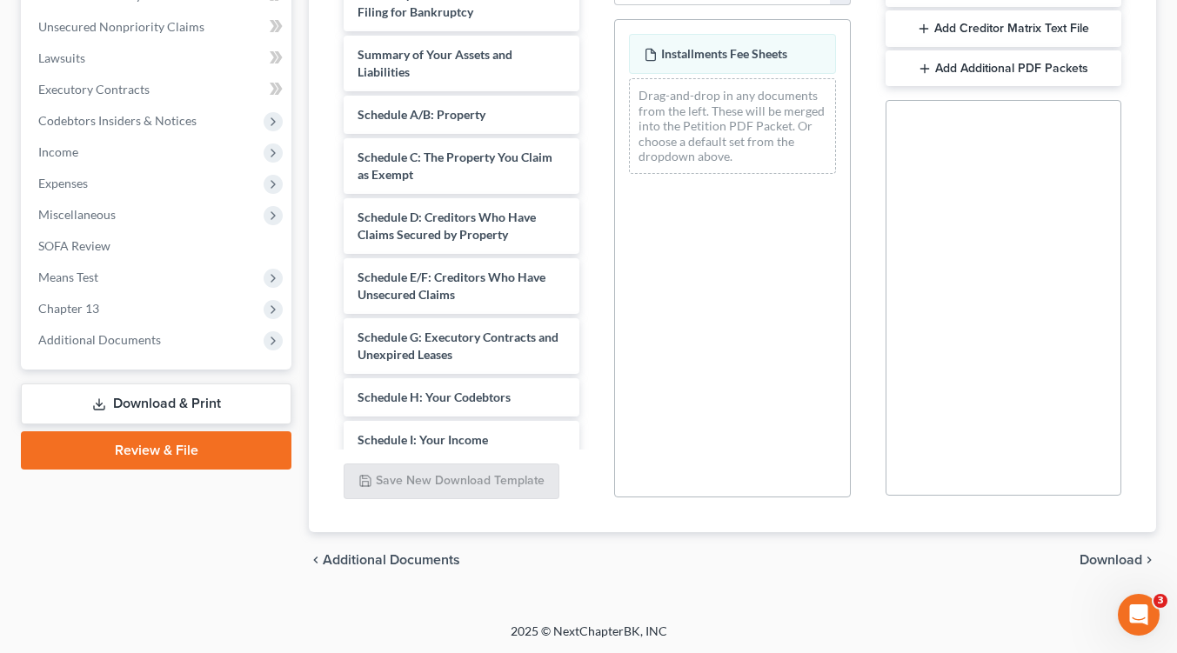
click at [1125, 562] on span "Download" at bounding box center [1111, 560] width 63 height 14
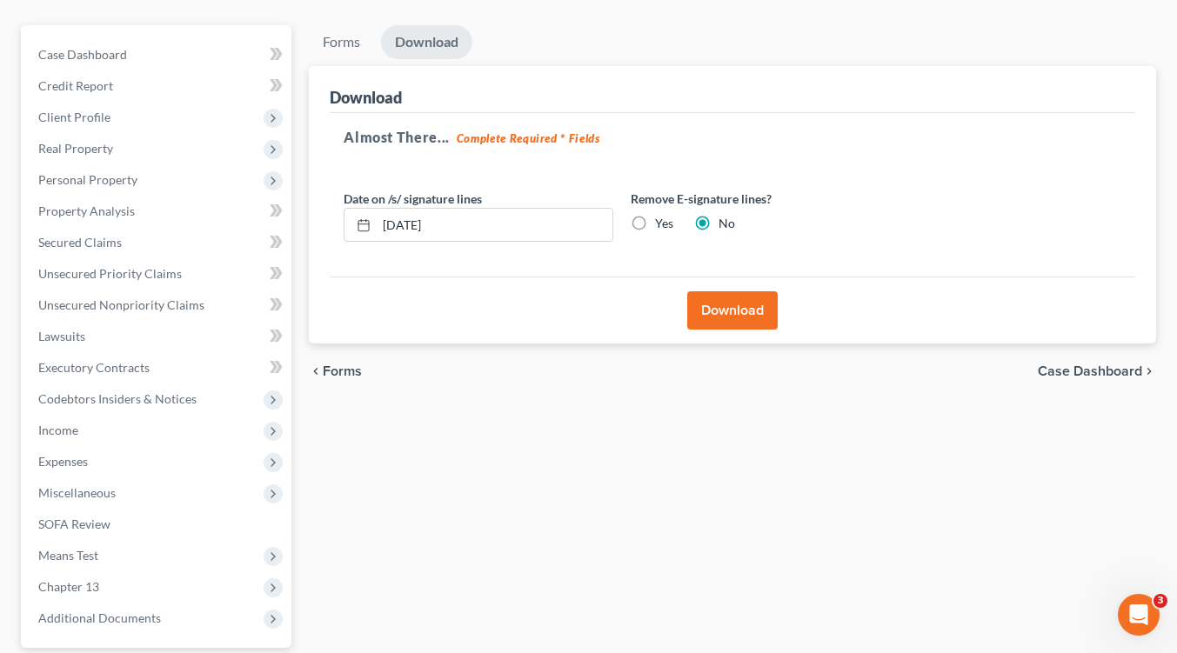
scroll to position [138, 0]
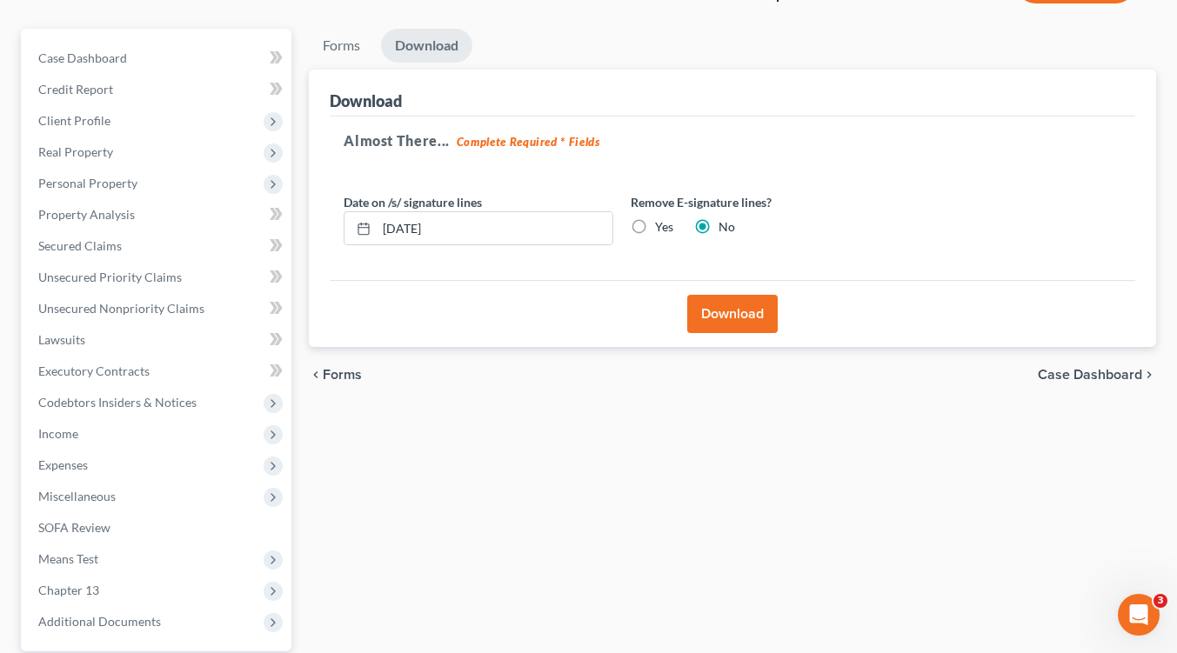
click at [722, 315] on button "Download" at bounding box center [732, 314] width 90 height 38
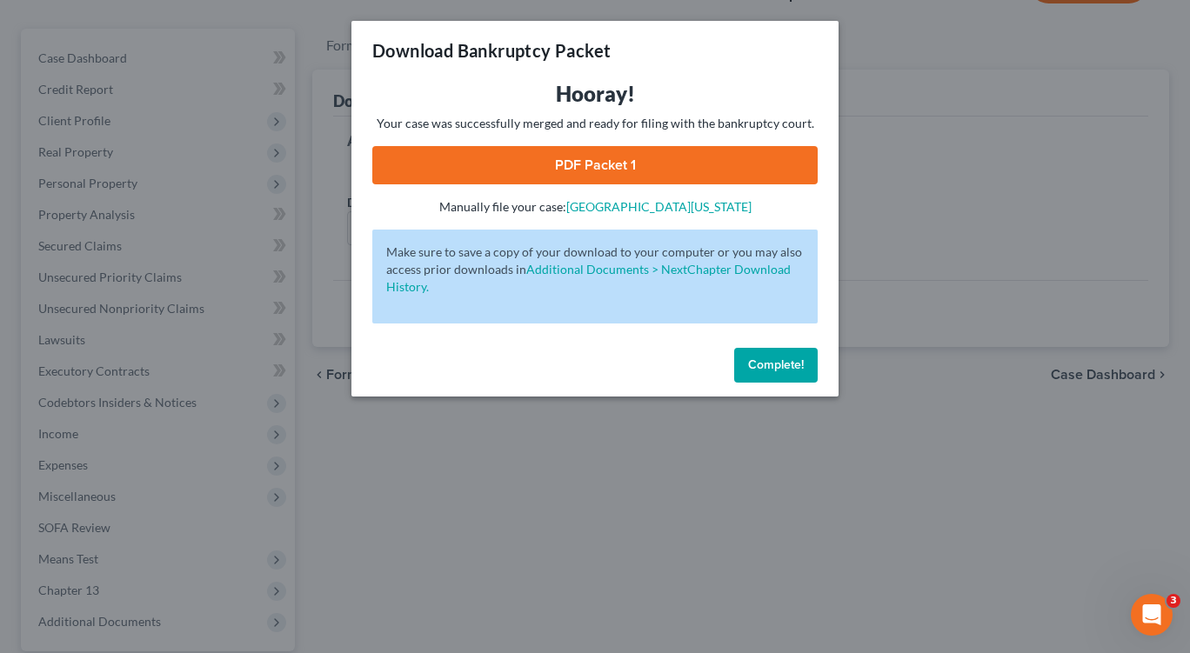
click at [603, 161] on link "PDF Packet 1" at bounding box center [594, 165] width 445 height 38
click at [781, 364] on span "Complete!" at bounding box center [776, 365] width 56 height 15
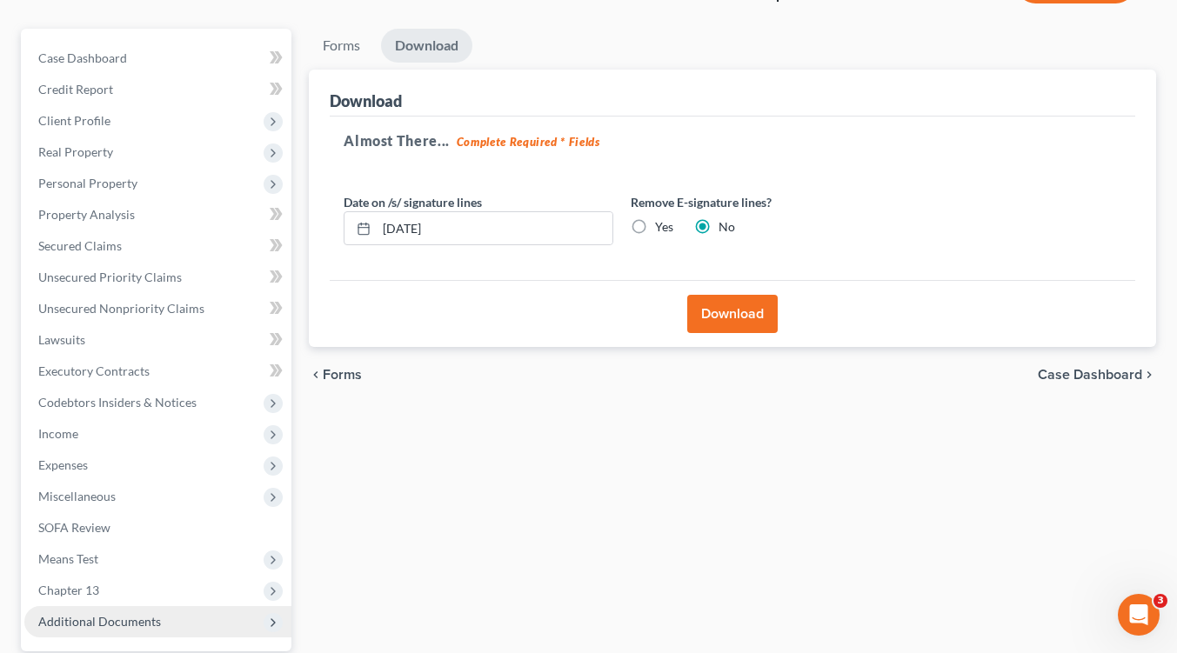
click at [137, 616] on span "Additional Documents" at bounding box center [99, 621] width 123 height 15
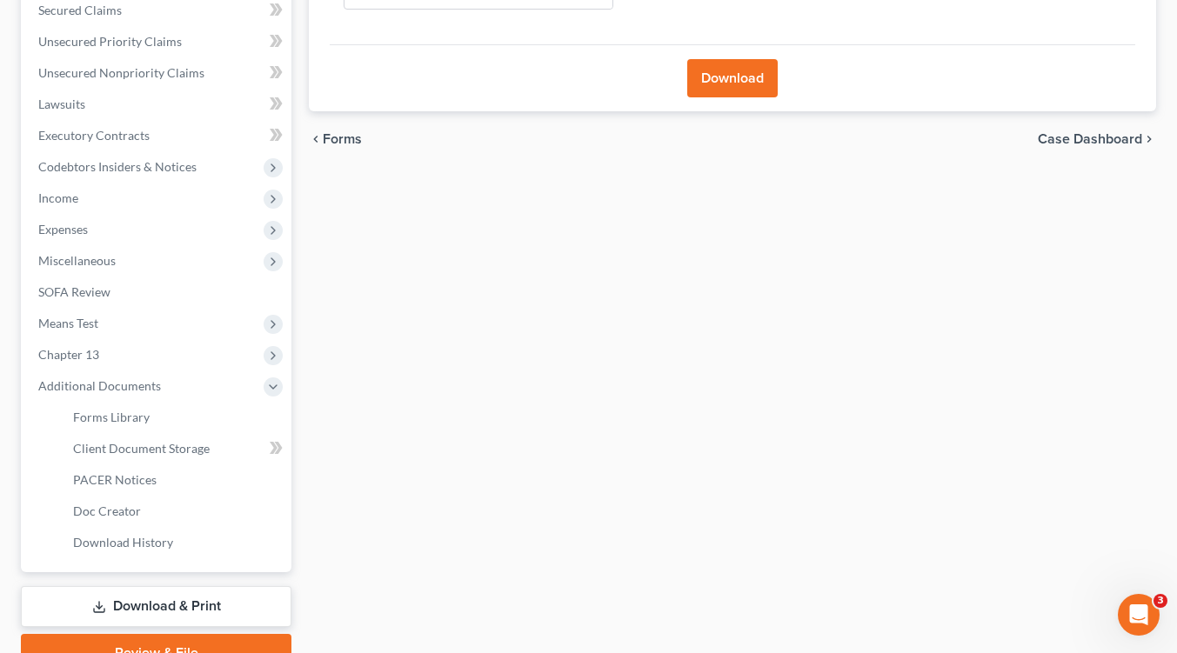
scroll to position [377, 0]
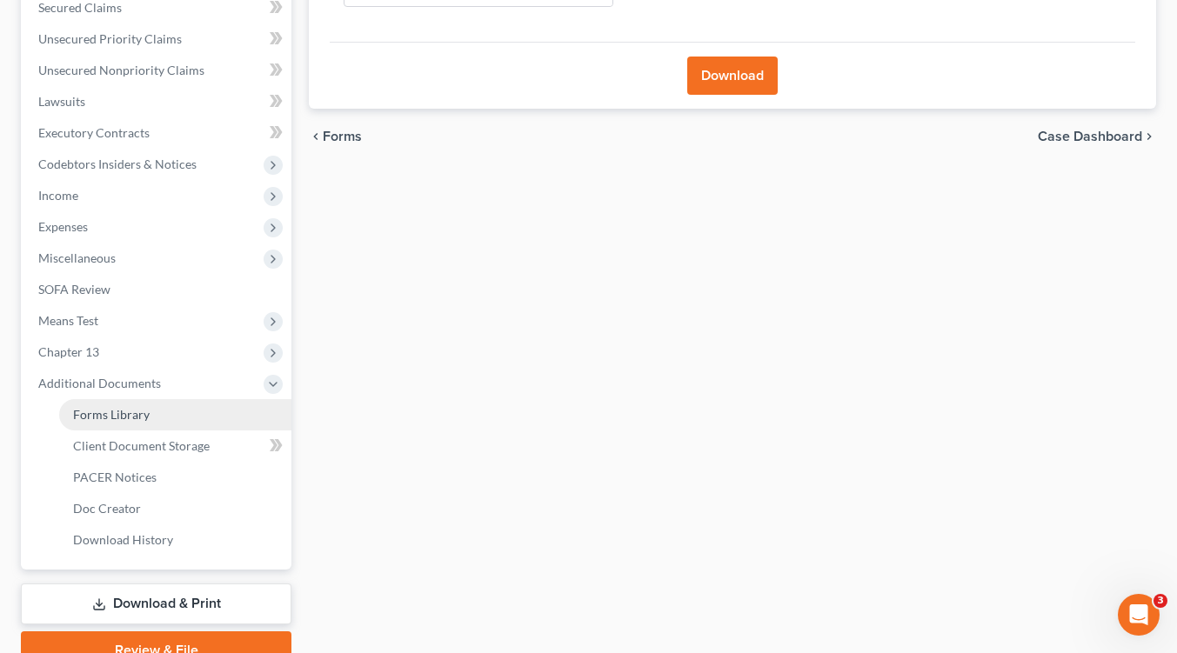
click at [127, 408] on span "Forms Library" at bounding box center [111, 414] width 77 height 15
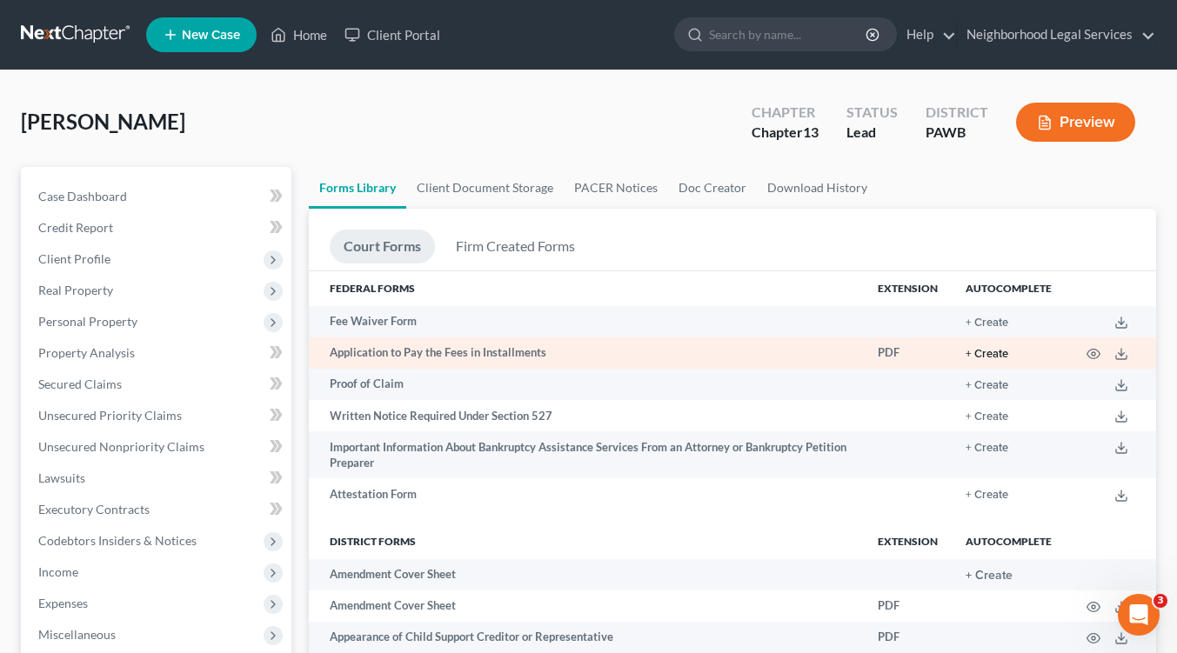
click at [992, 355] on button "+ Create" at bounding box center [987, 354] width 43 height 11
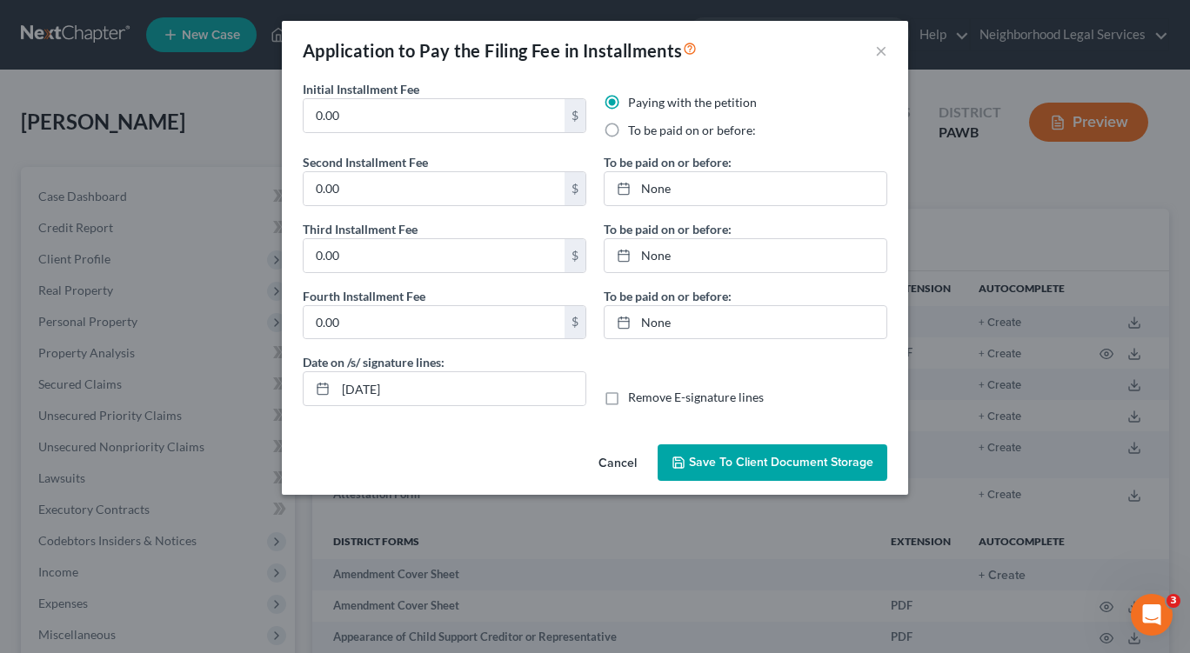
click at [628, 130] on label "To be paid on or before:" at bounding box center [692, 130] width 128 height 17
click at [635, 130] on input "To be paid on or before:" at bounding box center [640, 127] width 11 height 11
radio input "true"
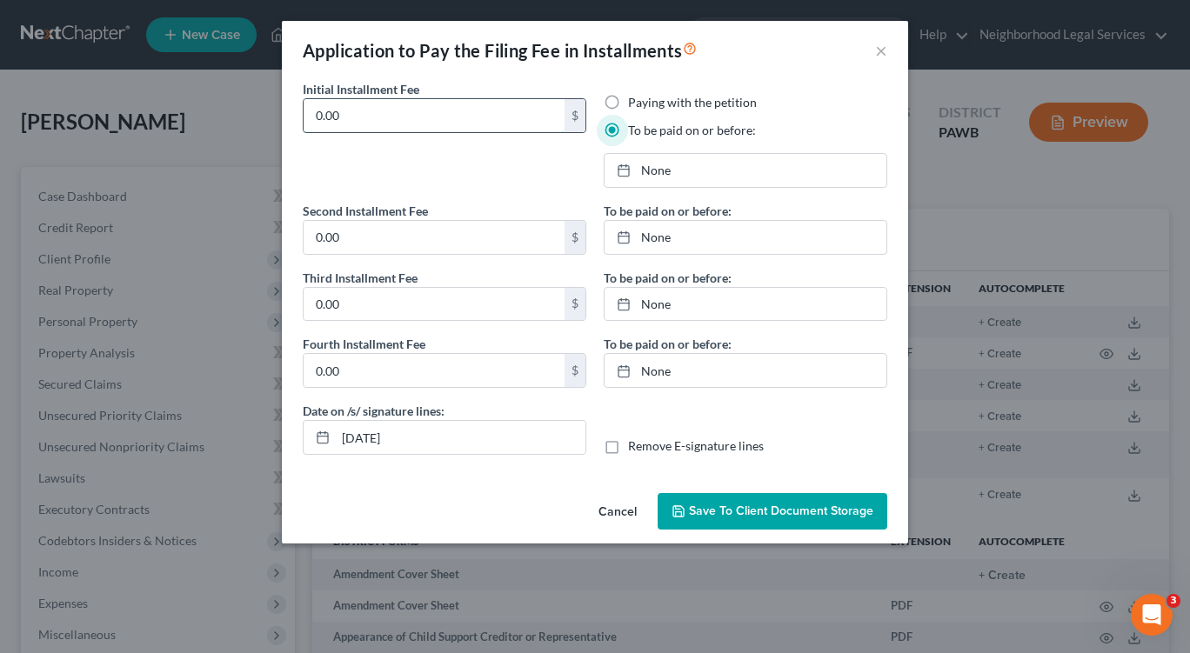
click at [527, 116] on input "0.00" at bounding box center [434, 115] width 261 height 33
drag, startPoint x: 360, startPoint y: 117, endPoint x: 291, endPoint y: 116, distance: 69.6
click at [291, 116] on div "Initial Installment Fee 0.00 $ Paying with the petition To be paid on or before…" at bounding box center [595, 283] width 626 height 406
type input "78.40"
type input "[DATE]"
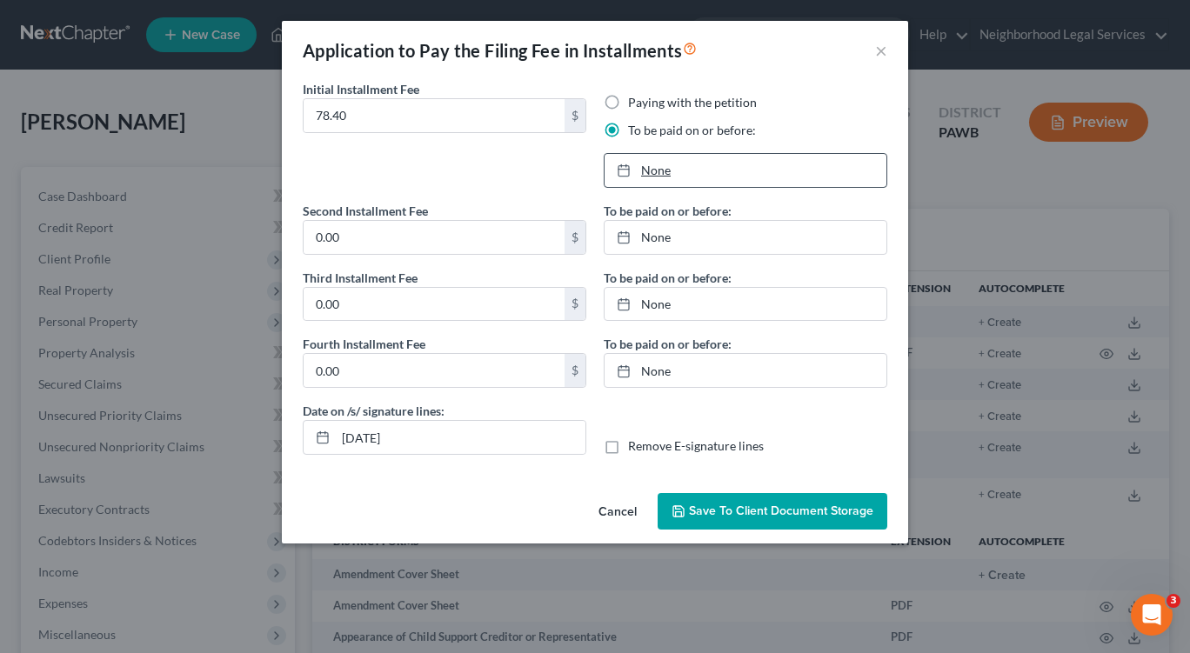
click at [622, 171] on icon at bounding box center [624, 171] width 14 height 14
click at [358, 234] on input "0.00" at bounding box center [434, 237] width 261 height 33
type input "78.25"
click at [621, 238] on icon at bounding box center [624, 238] width 14 height 14
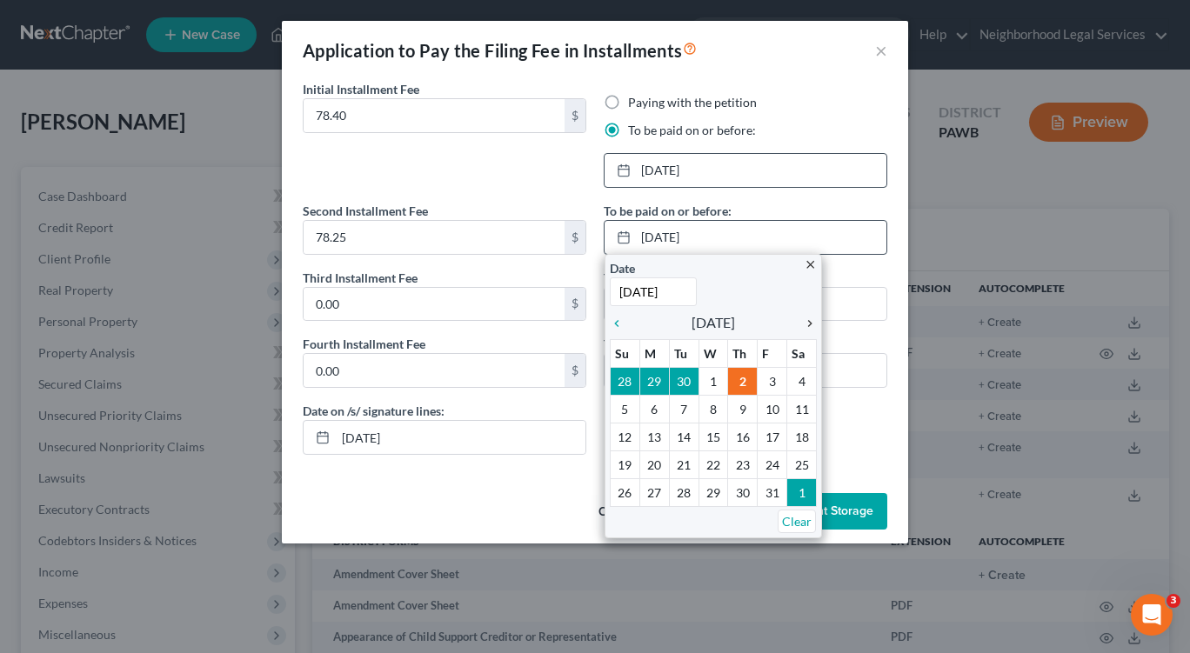
click at [811, 320] on icon "chevron_right" at bounding box center [805, 324] width 23 height 14
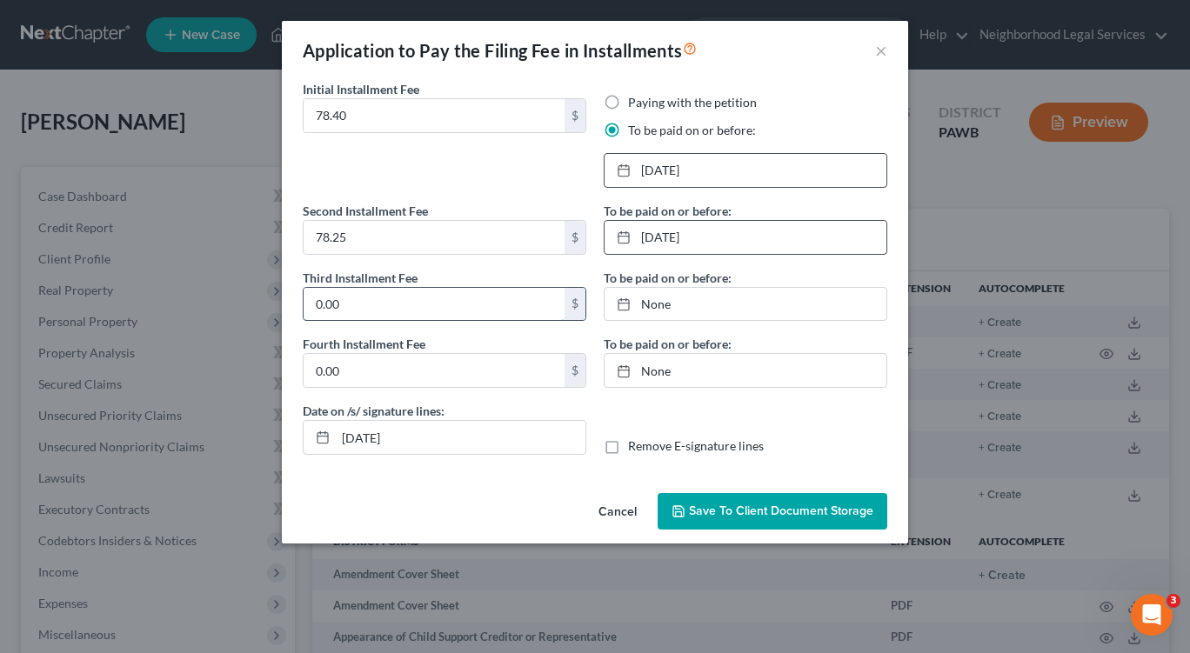
click at [313, 307] on input "0.00" at bounding box center [434, 304] width 261 height 33
type input "78.25"
click at [619, 305] on icon at bounding box center [624, 305] width 14 height 14
type input "[DATE]"
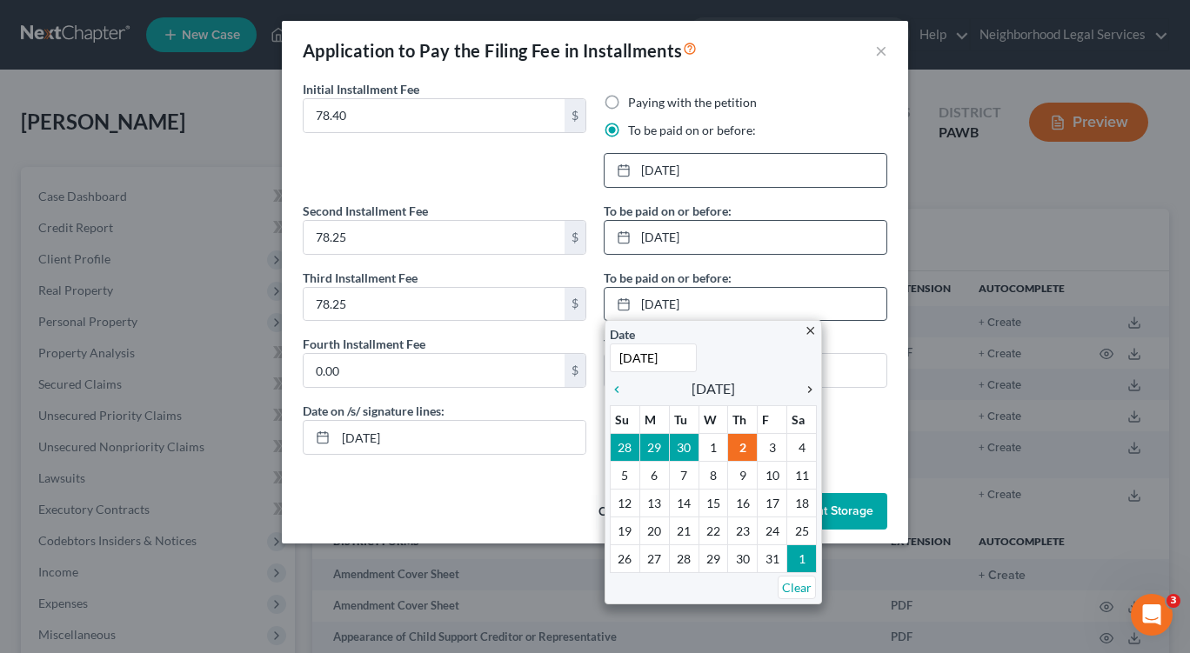
click at [811, 388] on icon "chevron_right" at bounding box center [805, 390] width 23 height 14
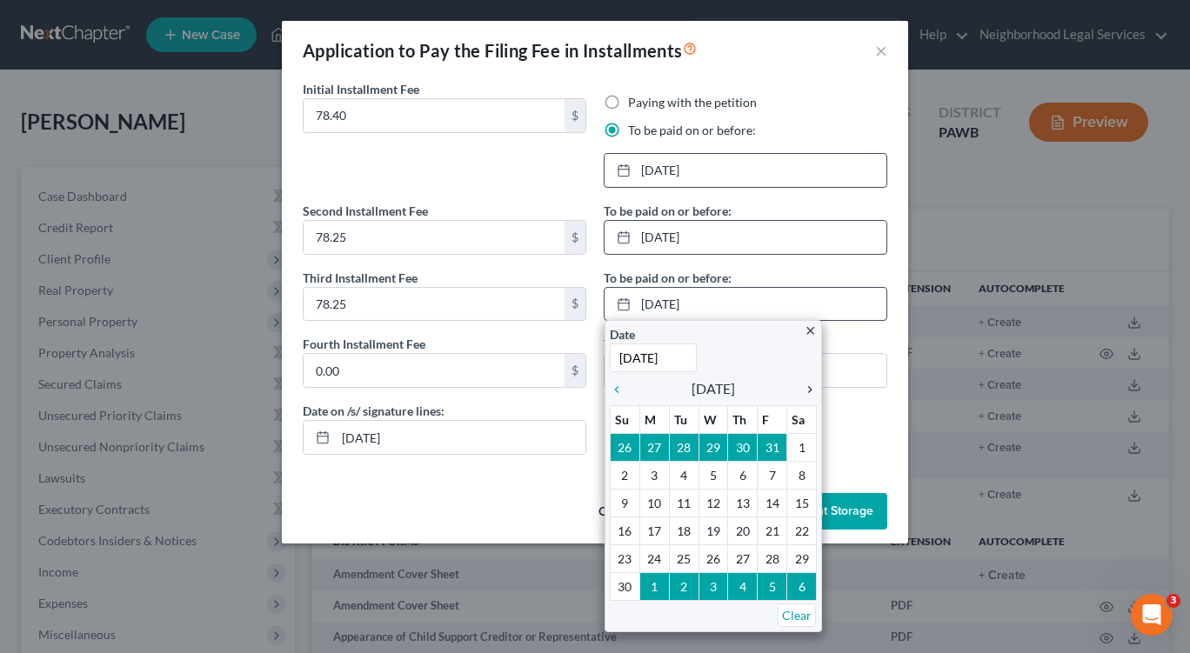
click at [811, 388] on icon "chevron_right" at bounding box center [805, 390] width 23 height 14
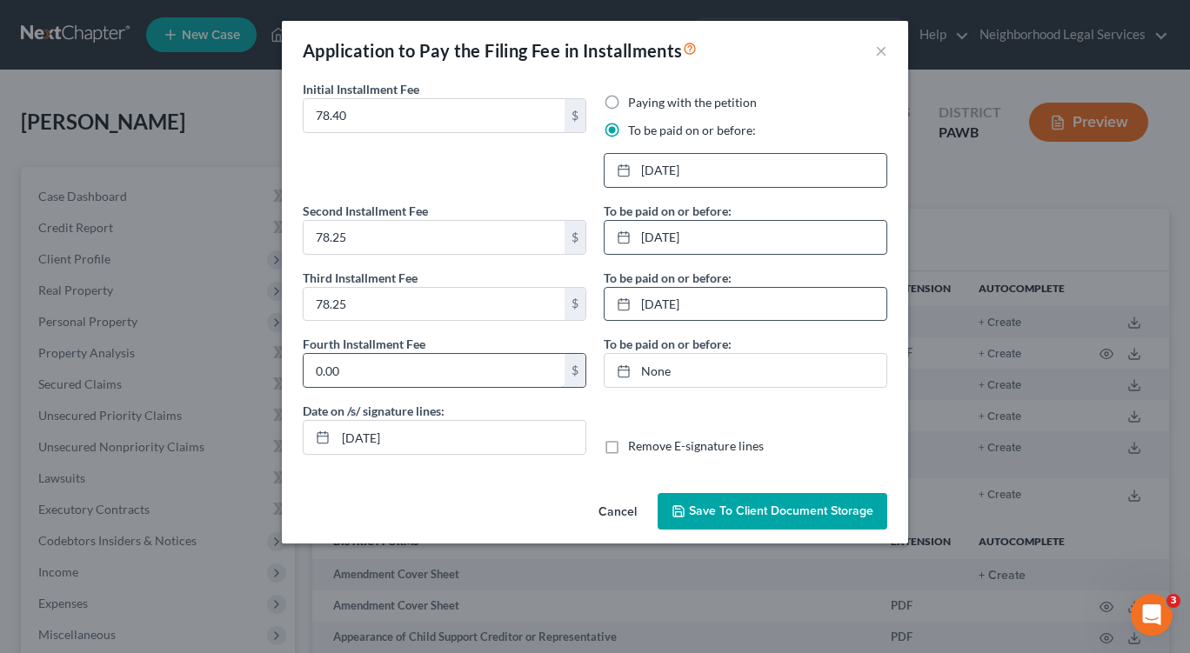
click at [317, 371] on input "0.00" at bounding box center [434, 370] width 261 height 33
type input "78.15"
type input "[DATE]"
click at [620, 373] on icon at bounding box center [624, 372] width 14 height 14
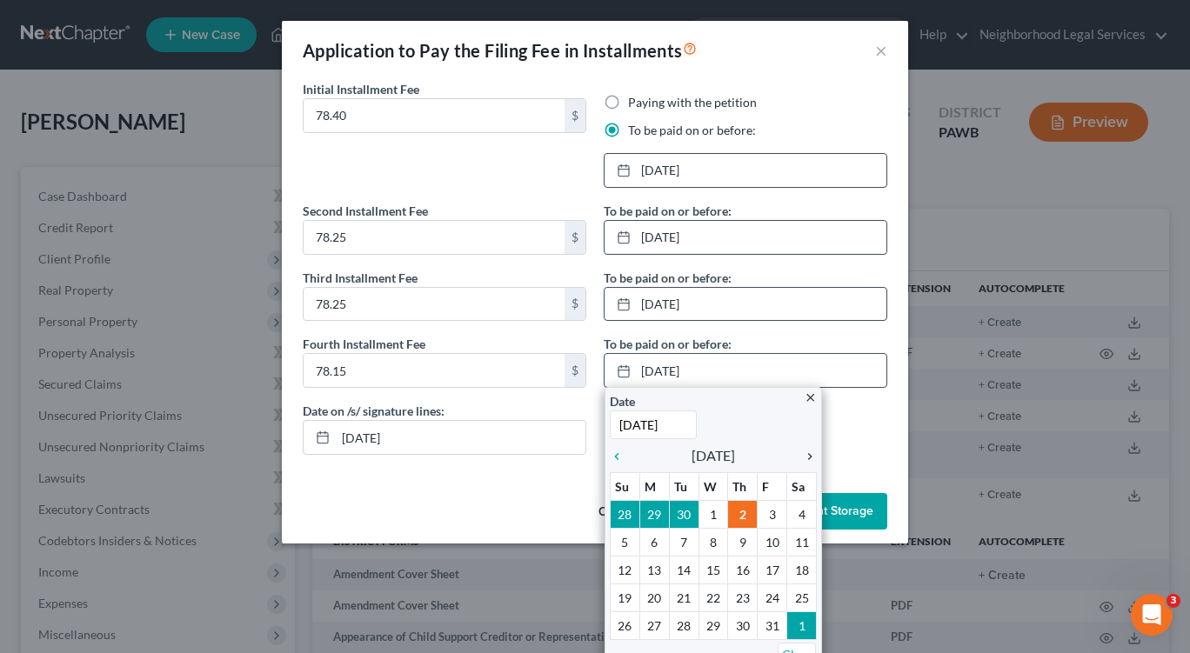
click at [803, 454] on icon "chevron_right" at bounding box center [805, 457] width 23 height 14
click at [801, 454] on icon "chevron_right" at bounding box center [805, 457] width 23 height 14
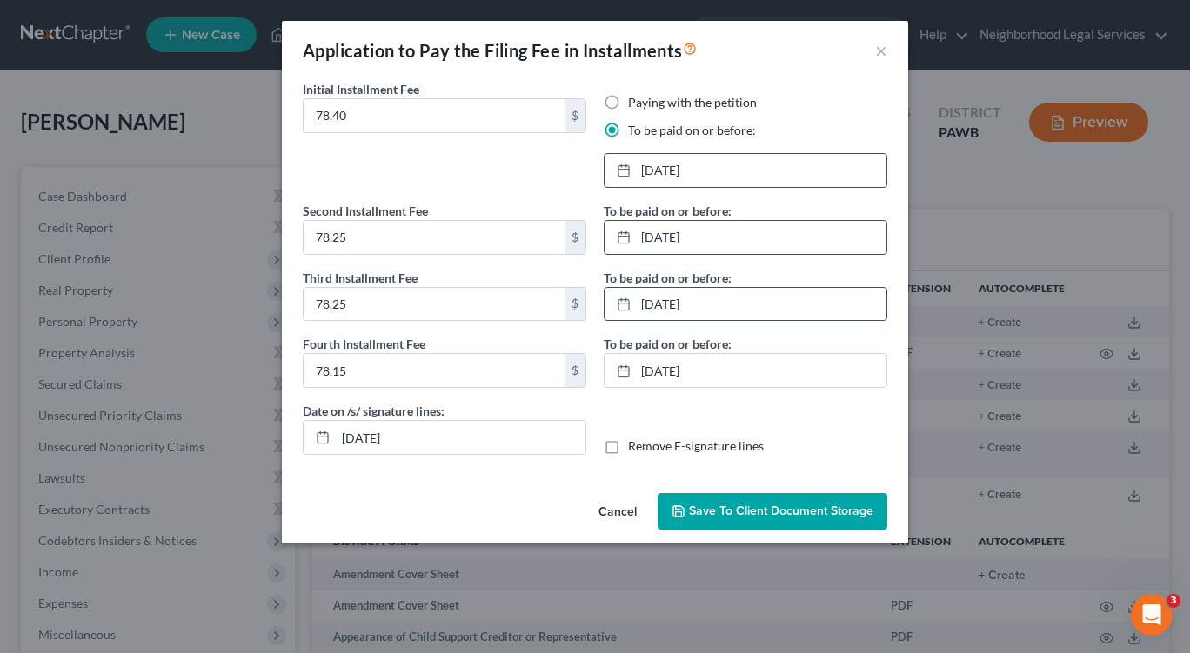
click at [766, 507] on span "Save to Client Document Storage" at bounding box center [781, 511] width 184 height 15
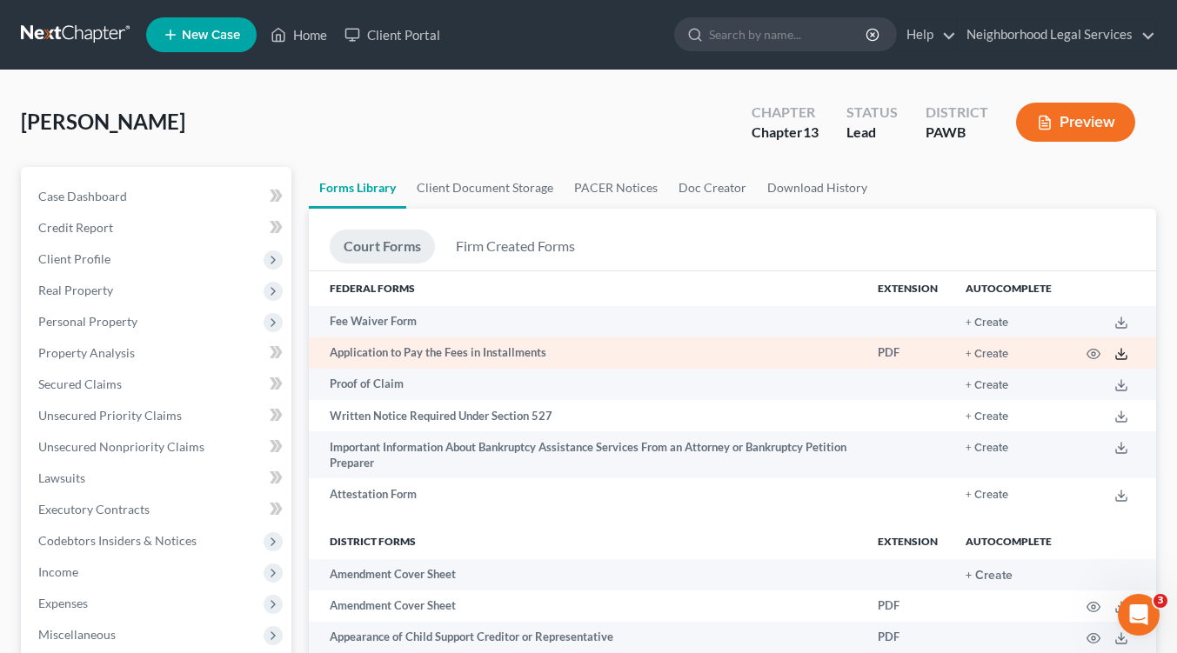
click at [1121, 354] on line at bounding box center [1121, 352] width 0 height 7
click at [1089, 351] on icon "button" at bounding box center [1093, 355] width 13 height 10
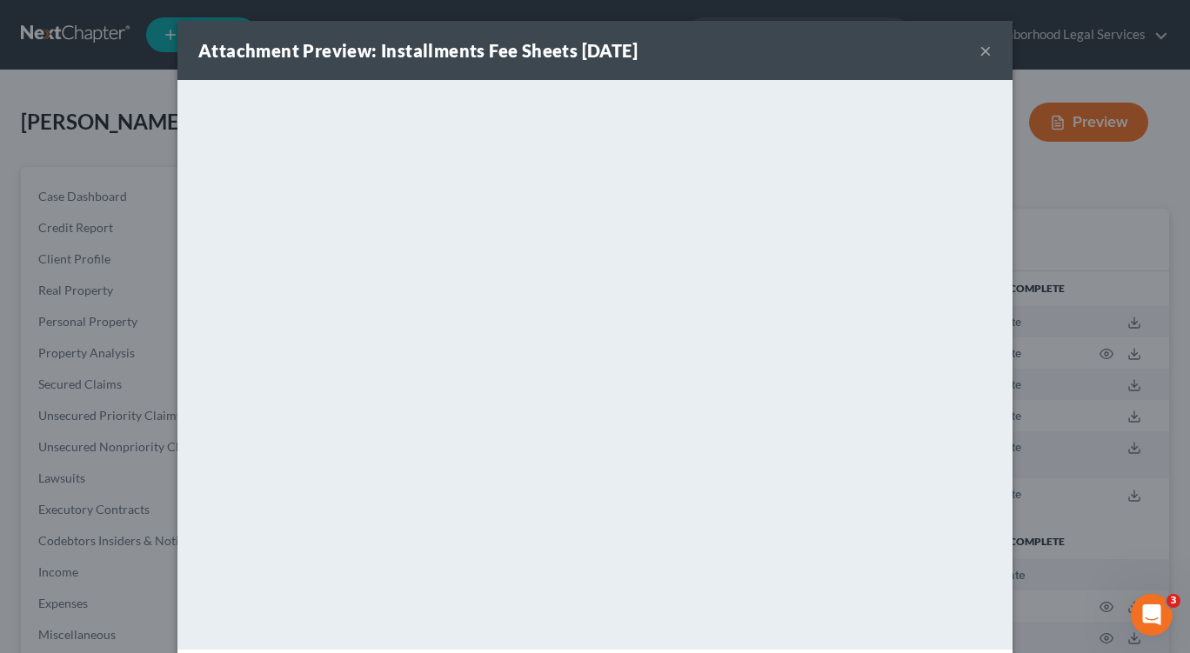
click at [980, 49] on button "×" at bounding box center [986, 50] width 12 height 21
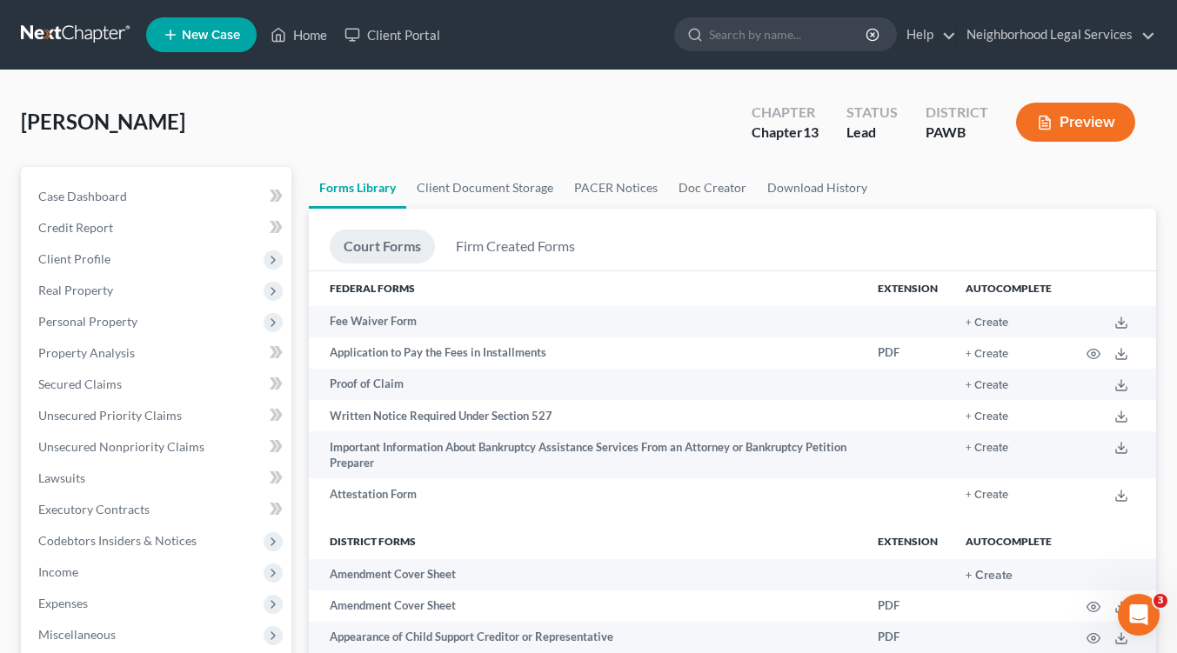
drag, startPoint x: 989, startPoint y: 355, endPoint x: 1134, endPoint y: 221, distance: 197.0
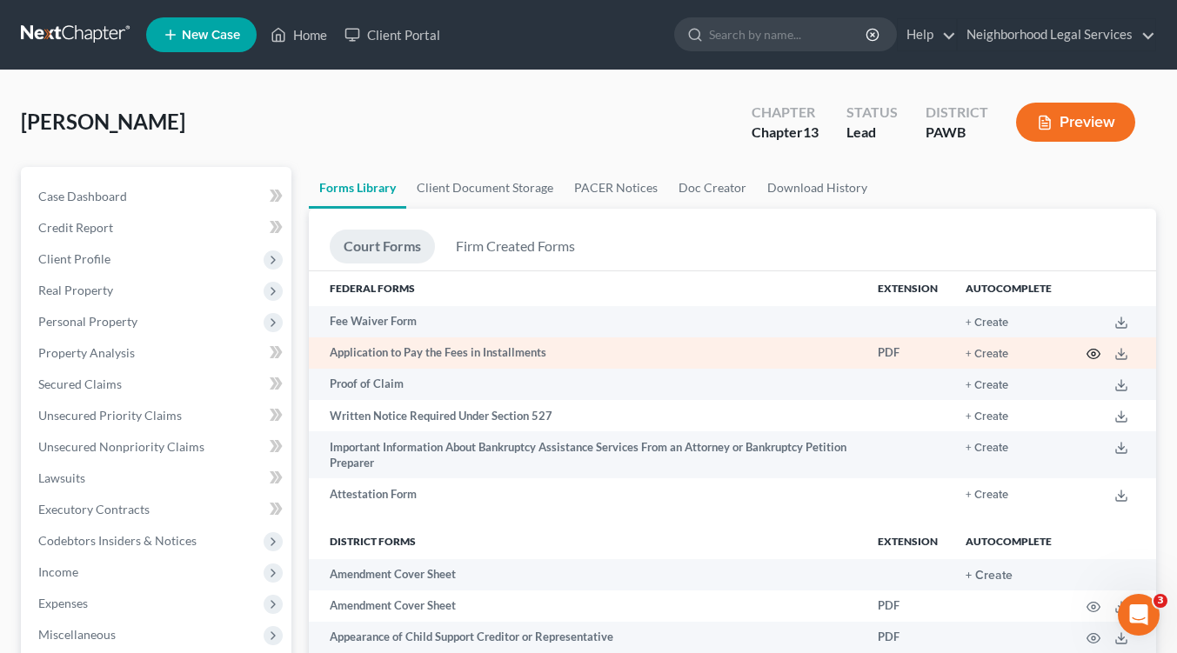
click at [1088, 357] on icon "button" at bounding box center [1094, 354] width 14 height 14
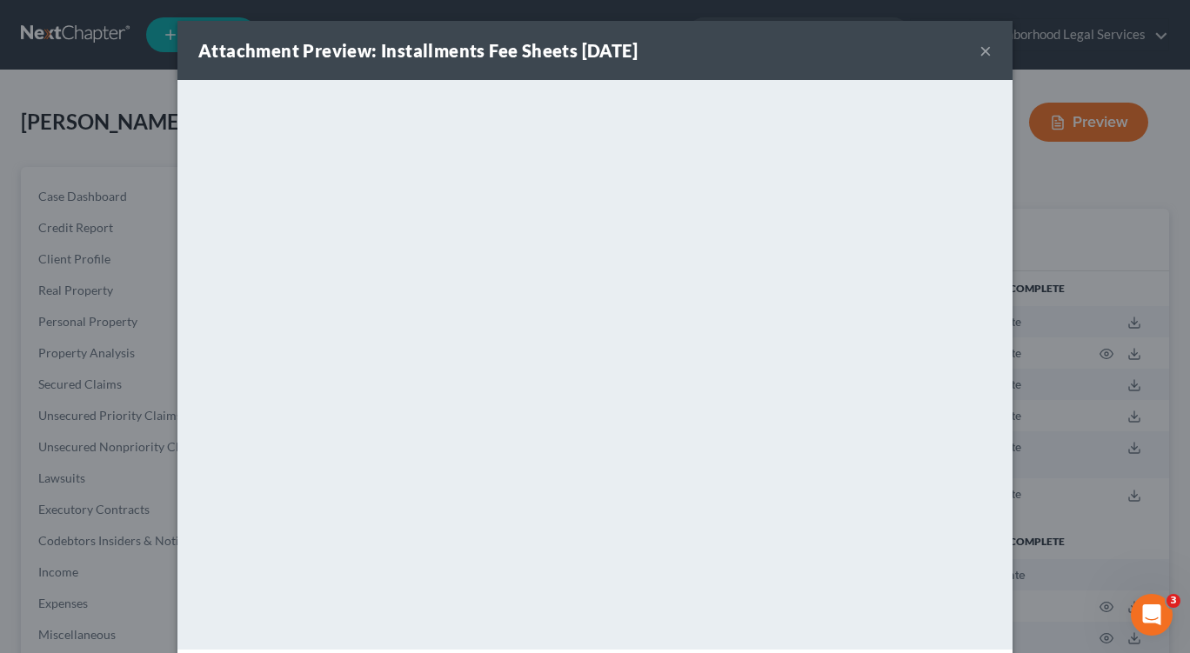
click at [980, 50] on button "×" at bounding box center [986, 50] width 12 height 21
